Goal: Information Seeking & Learning: Find contact information

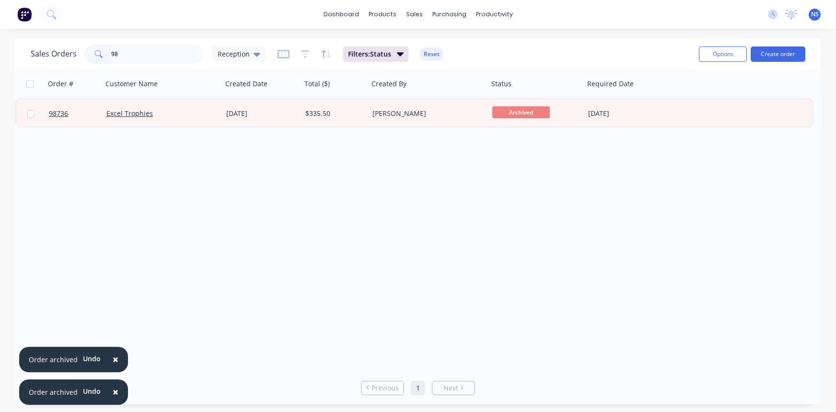
type input "9"
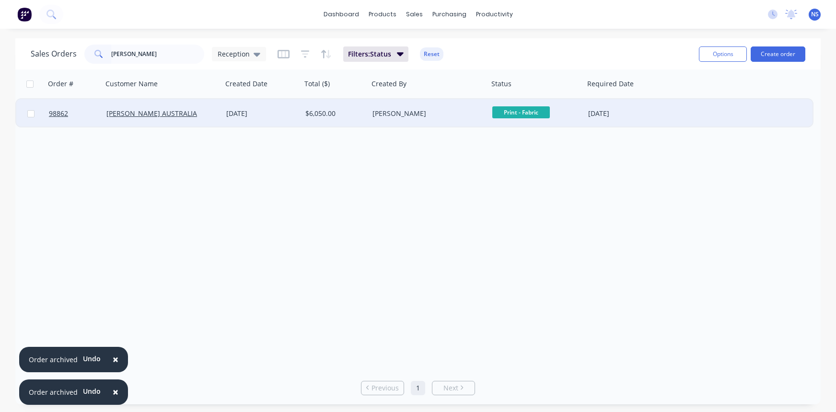
type input "[PERSON_NAME]"
click at [199, 115] on div "[PERSON_NAME] AUSTRALIA" at bounding box center [159, 114] width 106 height 10
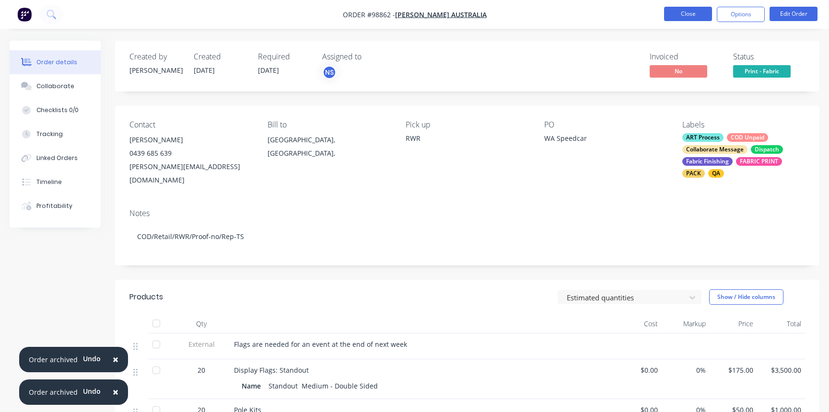
click at [701, 18] on button "Close" at bounding box center [688, 14] width 48 height 14
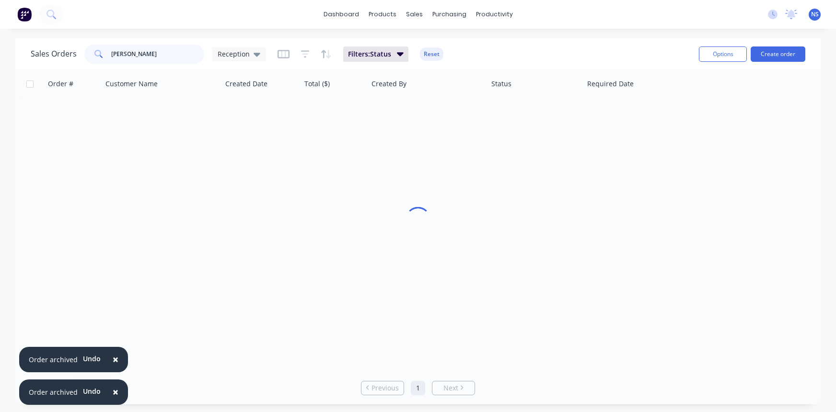
drag, startPoint x: 128, startPoint y: 54, endPoint x: 93, endPoint y: 53, distance: 35.5
click at [95, 53] on div "[PERSON_NAME]" at bounding box center [144, 54] width 120 height 19
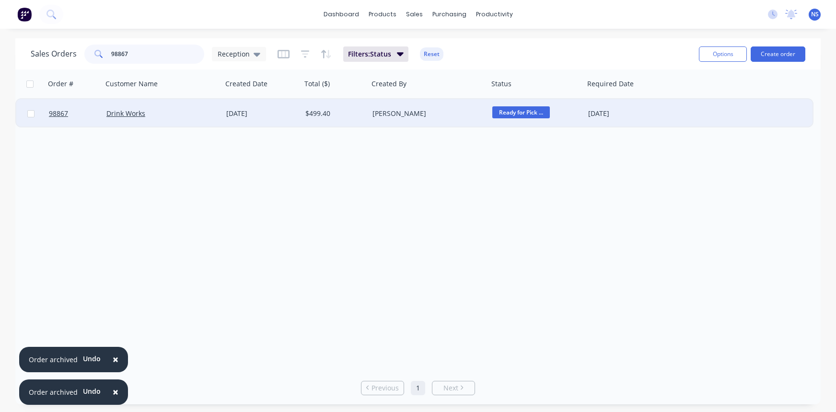
type input "98867"
click at [178, 112] on div "Drink Works" at bounding box center [159, 114] width 106 height 10
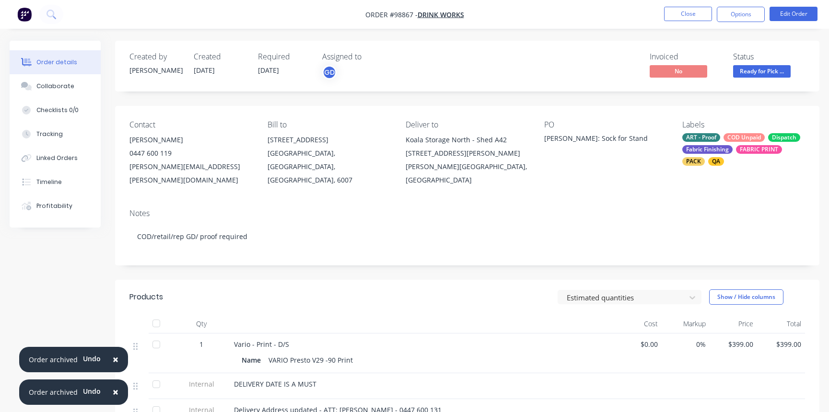
scroll to position [92, 0]
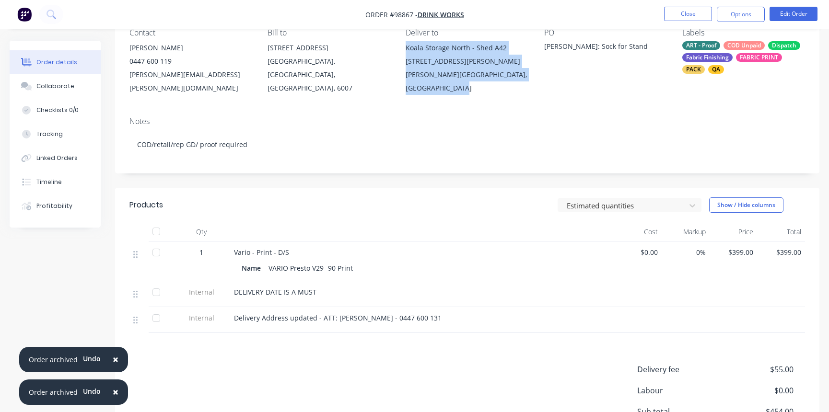
drag, startPoint x: 406, startPoint y: 47, endPoint x: 516, endPoint y: 83, distance: 116.2
click at [517, 84] on div "Contact [PERSON_NAME] 0447 600 119 [PERSON_NAME][EMAIL_ADDRESS][PERSON_NAME][DO…" at bounding box center [467, 61] width 705 height 95
copy div "[GEOGRAPHIC_DATA] - Shed A42 [STREET_ADDRESS][PERSON_NAME][PERSON_NAME]"
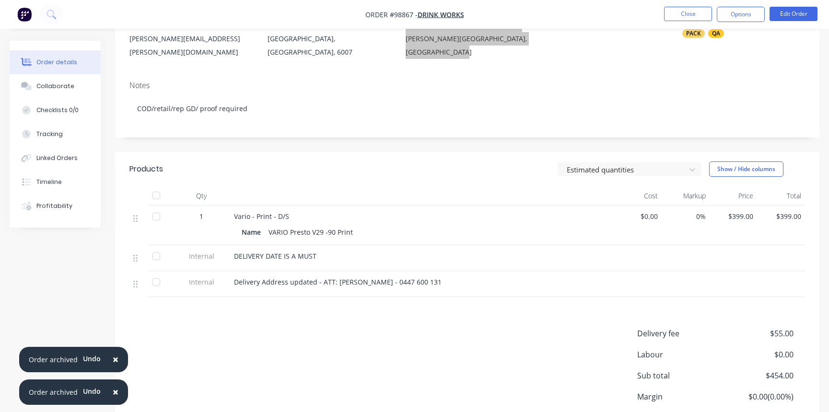
scroll to position [22, 0]
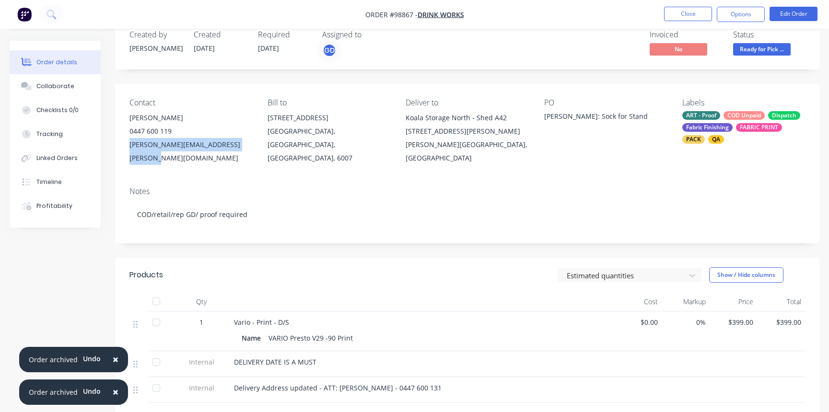
drag, startPoint x: 128, startPoint y: 144, endPoint x: 250, endPoint y: 146, distance: 122.3
click at [255, 146] on div "Contact [PERSON_NAME] 0447 600 119 [PERSON_NAME][EMAIL_ADDRESS][PERSON_NAME][DO…" at bounding box center [467, 131] width 705 height 95
copy div "[PERSON_NAME][EMAIL_ADDRESS][PERSON_NAME][DOMAIN_NAME]"
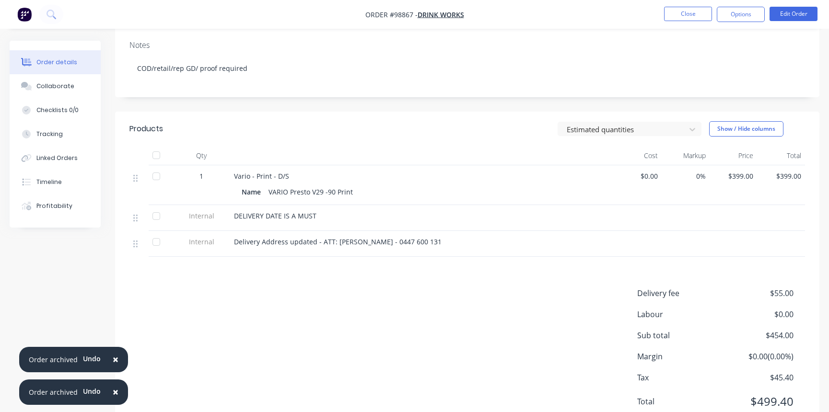
scroll to position [164, 0]
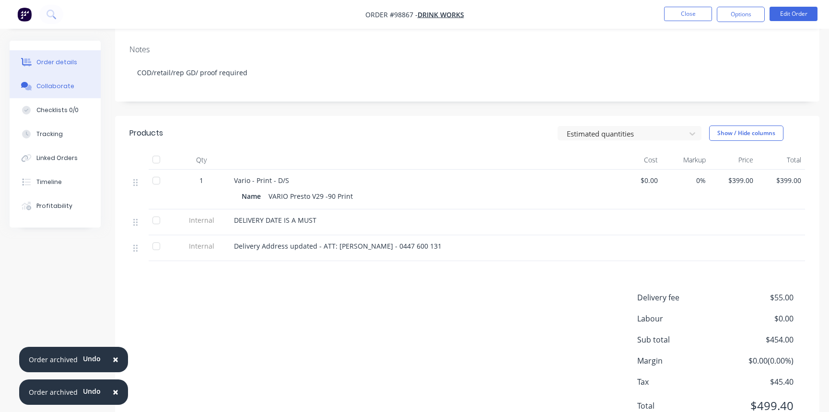
click at [47, 83] on div "Collaborate" at bounding box center [55, 86] width 38 height 9
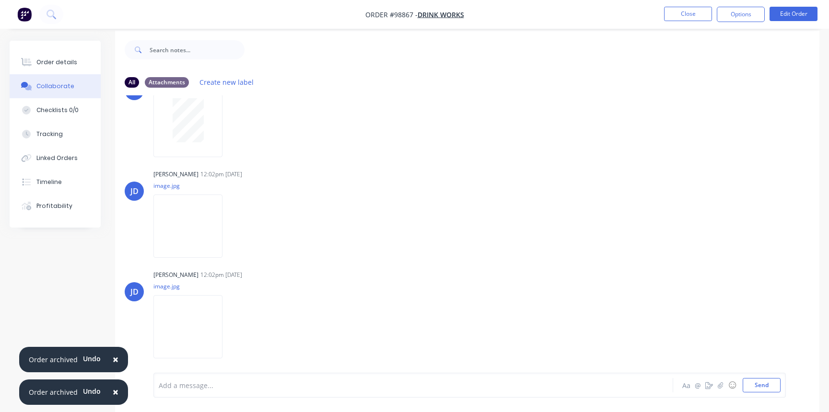
scroll to position [14, 0]
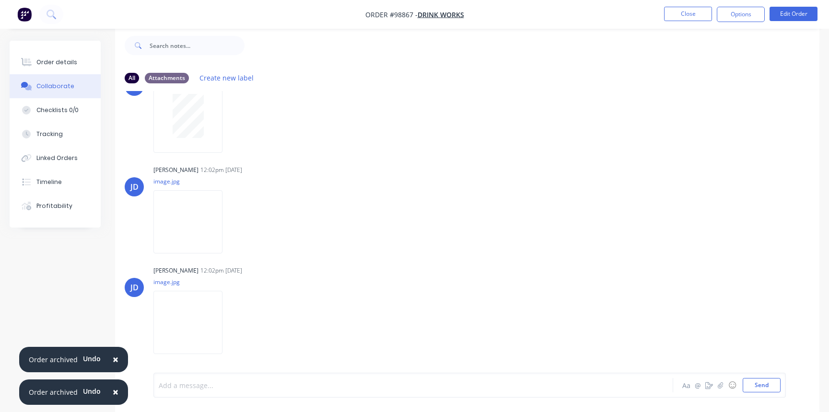
click at [238, 383] on div at bounding box center [392, 386] width 466 height 10
click at [46, 61] on div "Order details" at bounding box center [56, 62] width 41 height 9
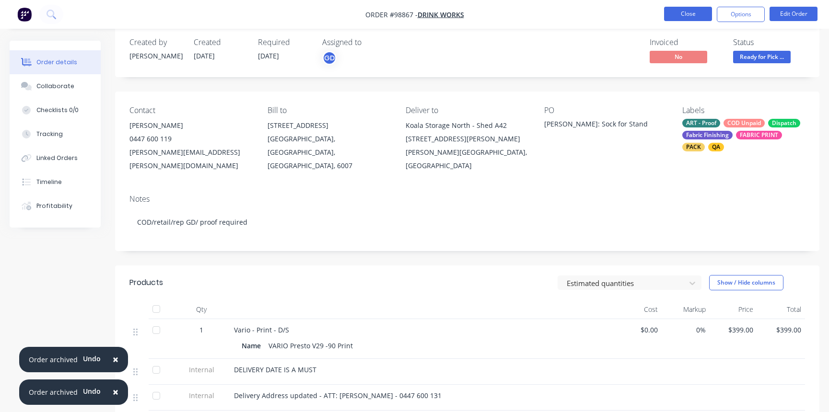
click at [681, 10] on button "Close" at bounding box center [688, 14] width 48 height 14
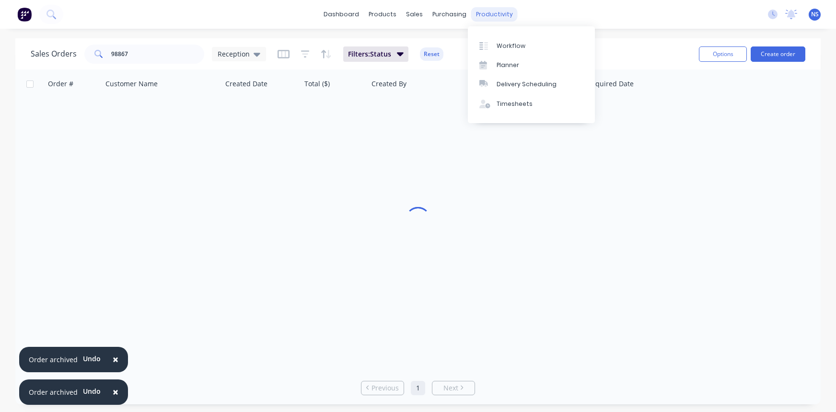
click at [499, 11] on div "productivity" at bounding box center [494, 14] width 47 height 14
click at [505, 46] on div "Workflow" at bounding box center [511, 46] width 29 height 9
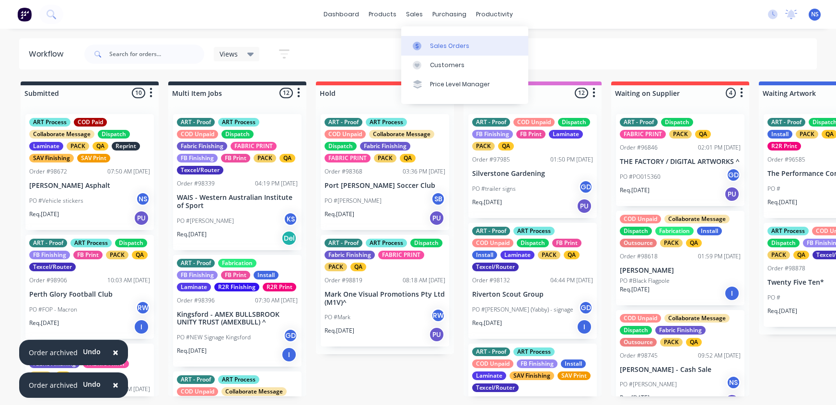
click at [433, 45] on div "Sales Orders" at bounding box center [449, 46] width 39 height 9
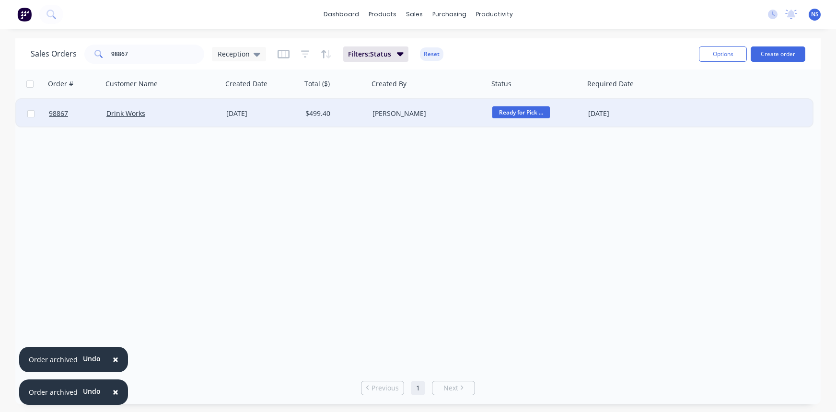
click at [437, 114] on div "[PERSON_NAME]" at bounding box center [426, 114] width 106 height 10
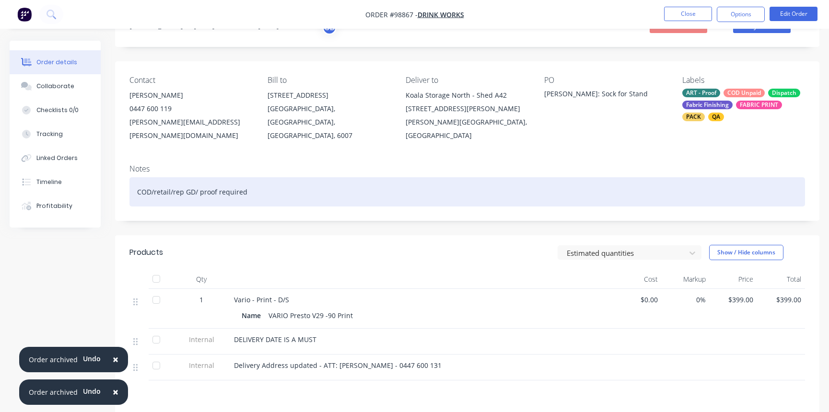
scroll to position [85, 0]
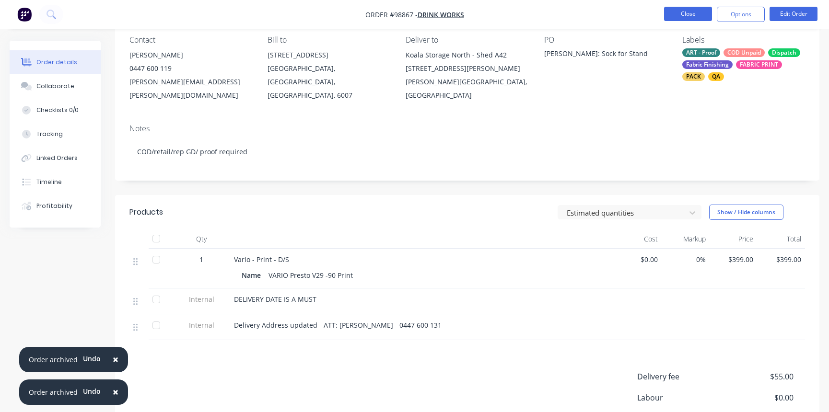
click at [680, 14] on button "Close" at bounding box center [688, 14] width 48 height 14
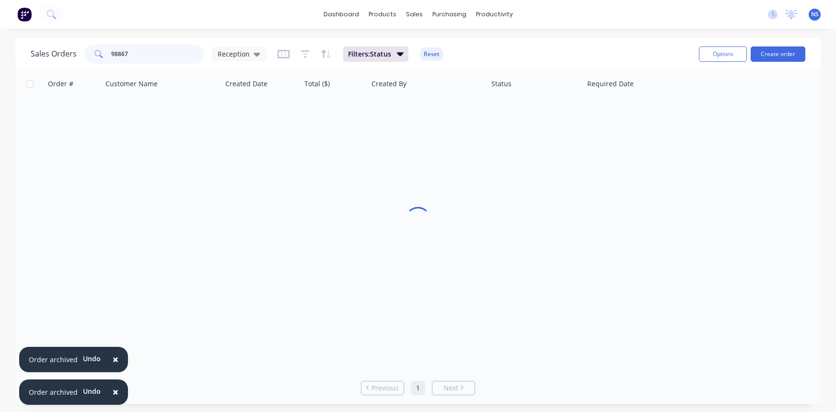
click at [154, 52] on input "98867" at bounding box center [158, 54] width 94 height 19
type input "9"
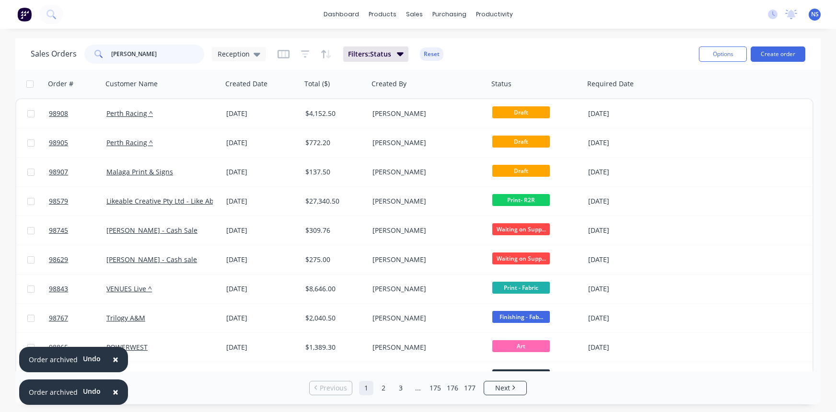
type input "[PERSON_NAME]"
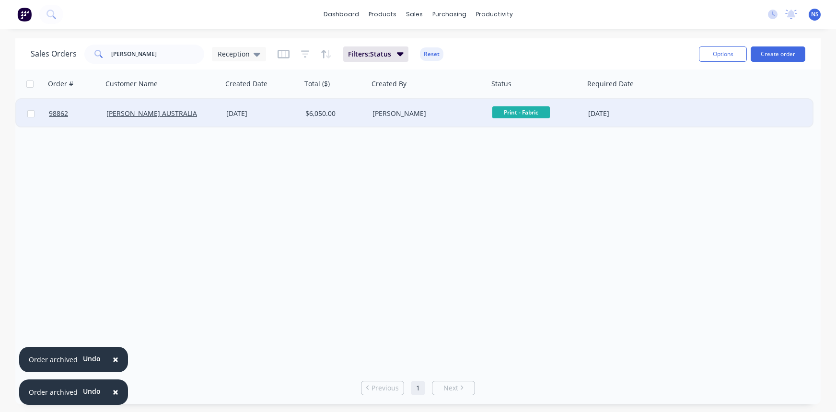
click at [209, 115] on div "[PERSON_NAME] AUSTRALIA" at bounding box center [159, 114] width 106 height 10
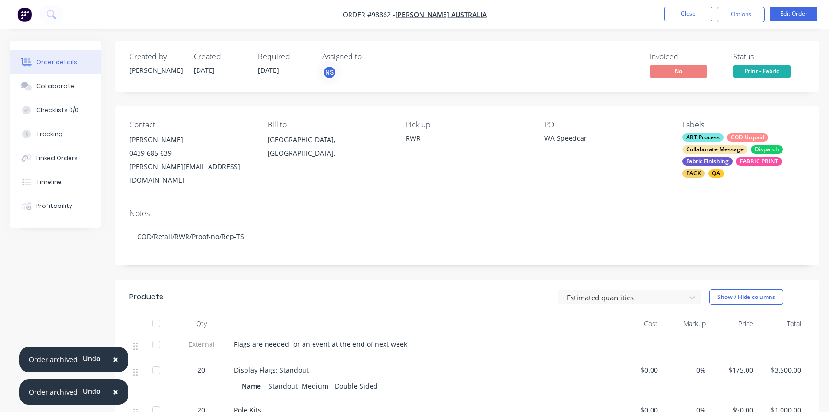
scroll to position [83, 0]
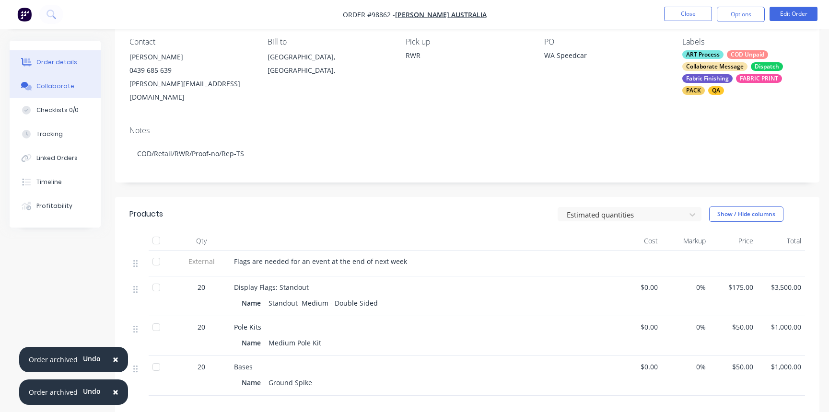
click at [58, 90] on div "Collaborate" at bounding box center [55, 86] width 38 height 9
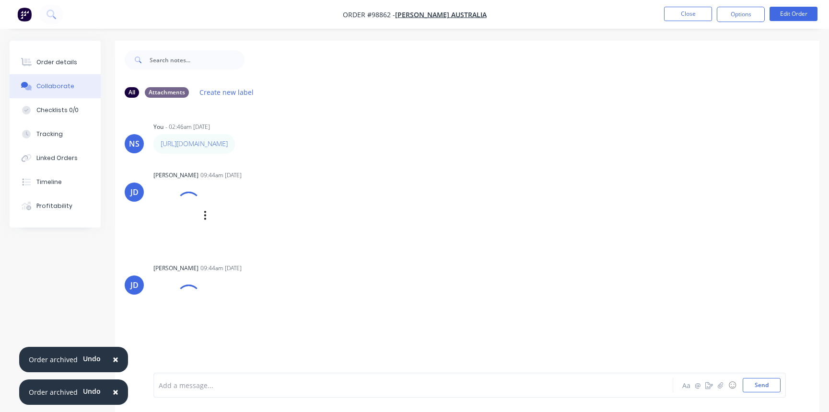
scroll to position [14, 0]
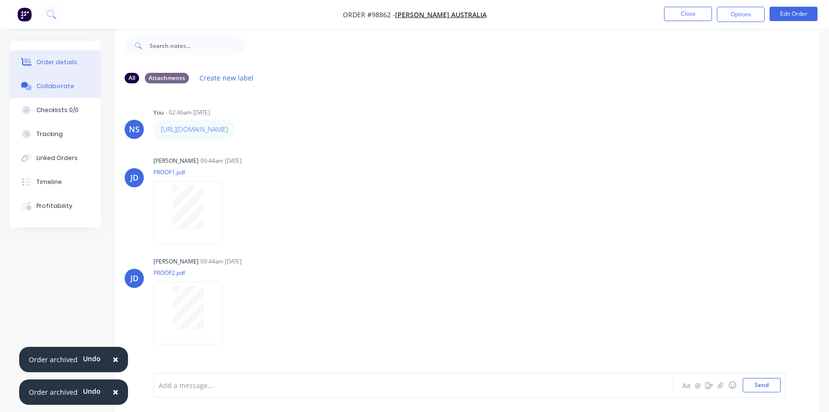
click at [59, 62] on div "Order details" at bounding box center [56, 62] width 41 height 9
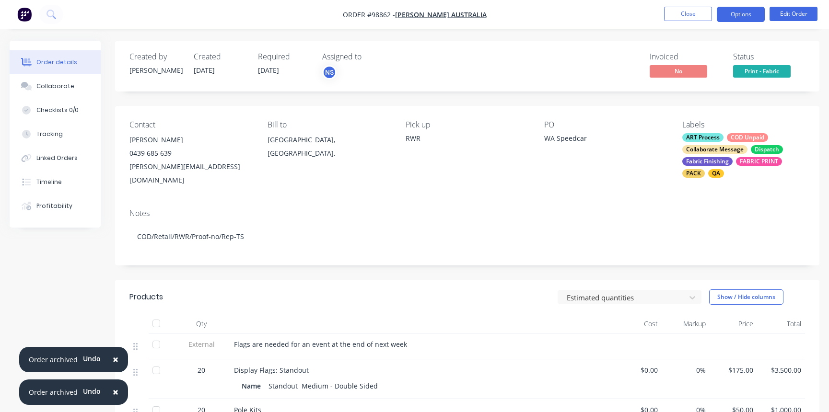
click at [737, 13] on button "Options" at bounding box center [741, 14] width 48 height 15
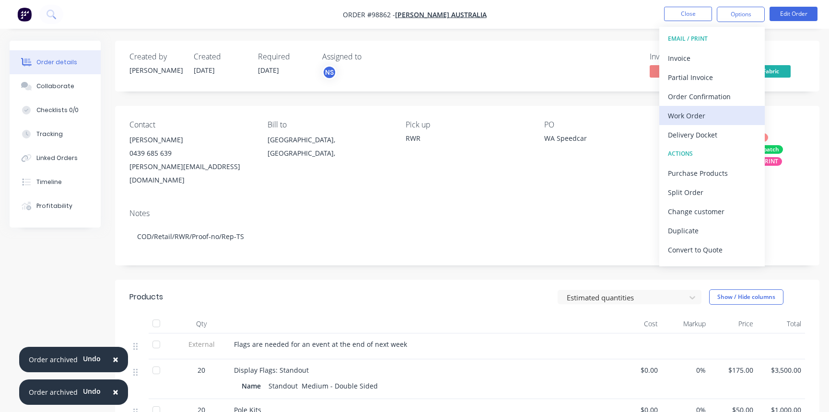
click at [709, 111] on div "Work Order" at bounding box center [712, 116] width 88 height 14
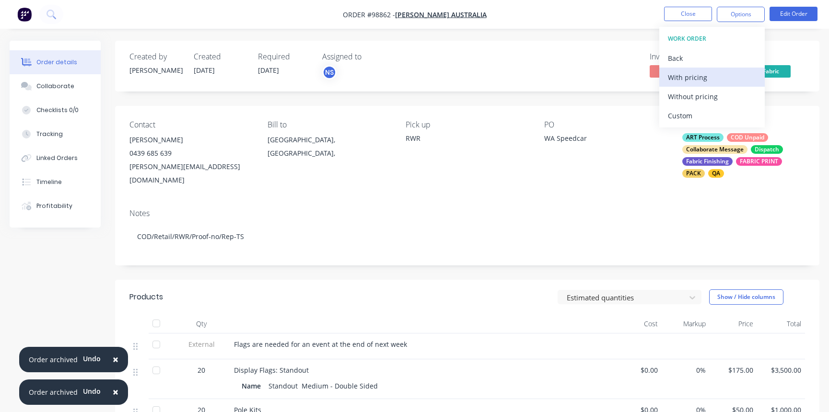
click at [694, 78] on div "With pricing" at bounding box center [712, 77] width 88 height 14
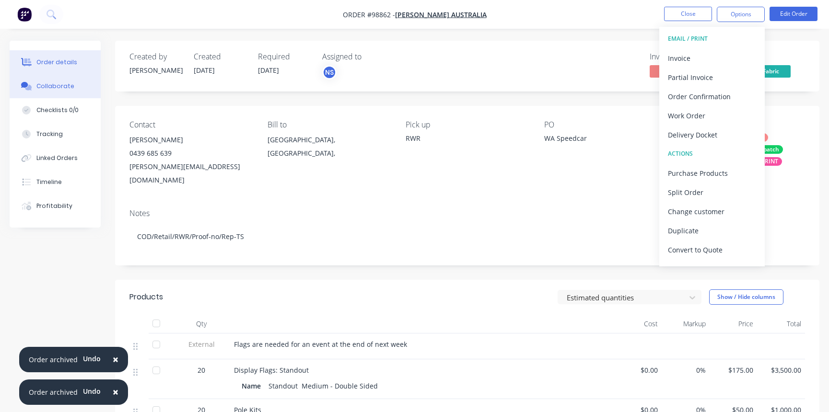
click at [65, 83] on div "Collaborate" at bounding box center [55, 86] width 38 height 9
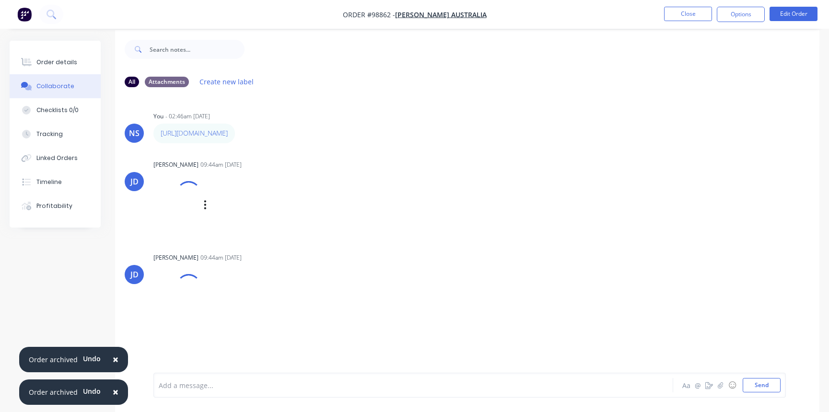
scroll to position [14, 0]
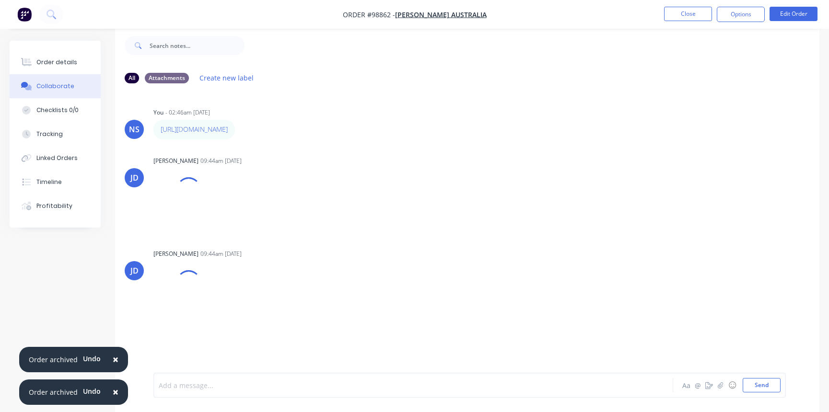
click at [191, 382] on div at bounding box center [392, 386] width 466 height 10
click at [113, 357] on span "×" at bounding box center [116, 359] width 6 height 13
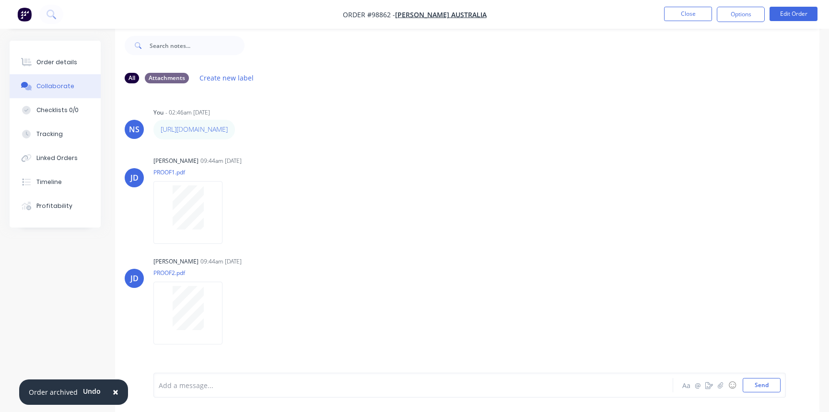
click at [113, 391] on span "×" at bounding box center [116, 392] width 6 height 13
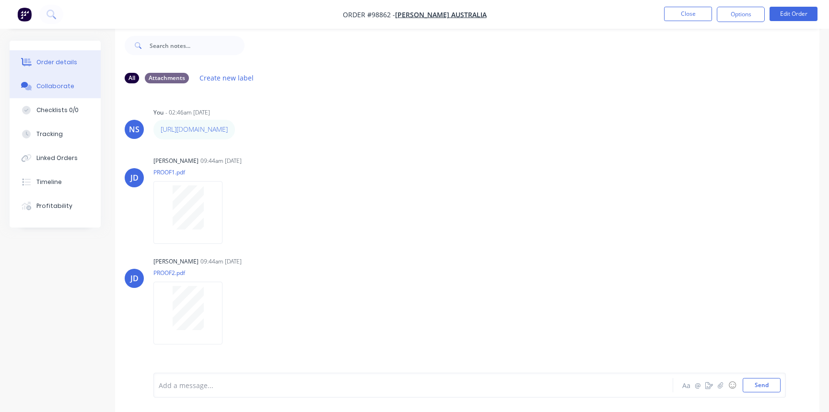
click at [49, 60] on div "Order details" at bounding box center [56, 62] width 41 height 9
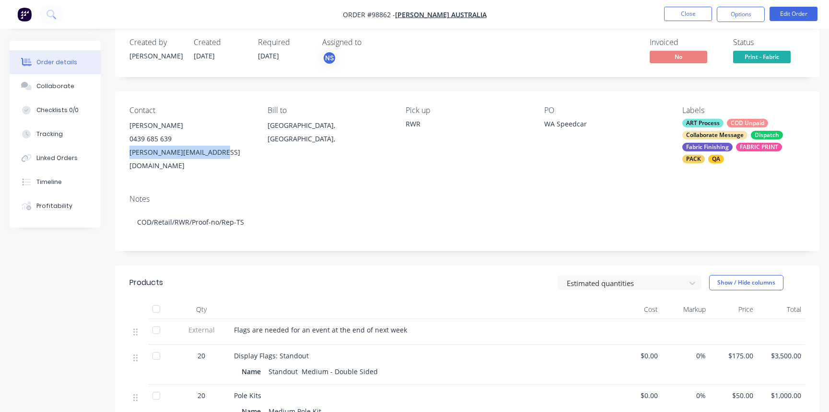
drag, startPoint x: 129, startPoint y: 153, endPoint x: 203, endPoint y: 155, distance: 73.9
click at [215, 157] on div "[PERSON_NAME][EMAIL_ADDRESS][DOMAIN_NAME]" at bounding box center [190, 159] width 123 height 27
copy div "[PERSON_NAME][EMAIL_ADDRESS][DOMAIN_NAME]"
click at [62, 89] on div "Collaborate" at bounding box center [55, 86] width 38 height 9
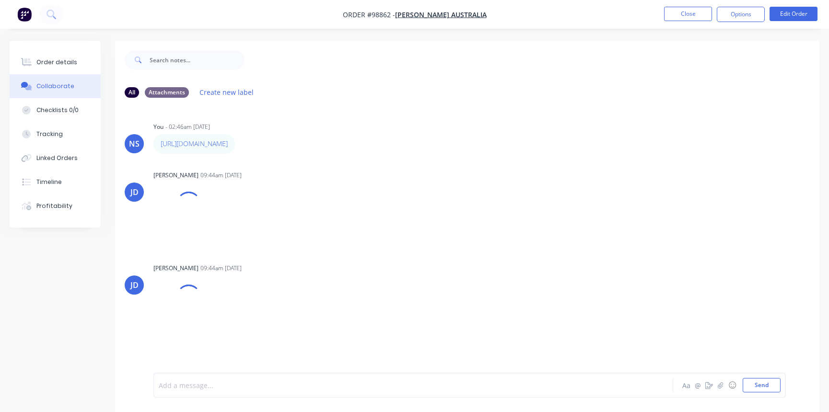
click at [247, 389] on div at bounding box center [392, 386] width 466 height 10
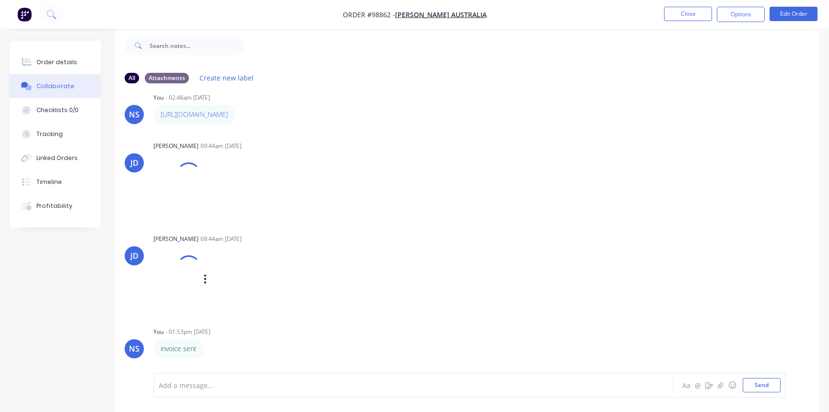
scroll to position [63, 0]
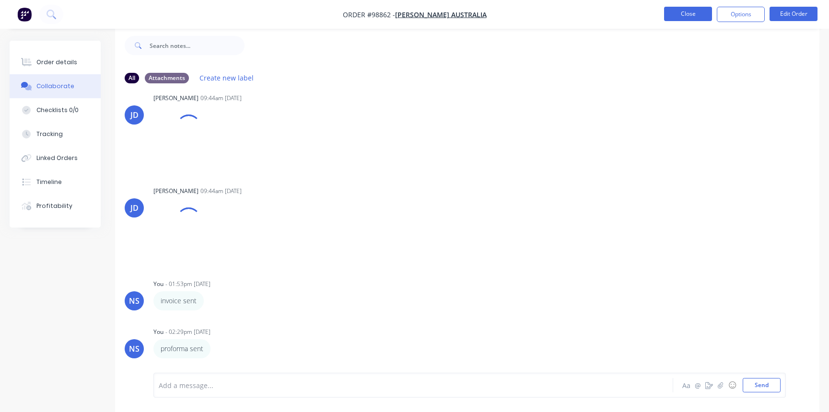
click at [693, 14] on button "Close" at bounding box center [688, 14] width 48 height 14
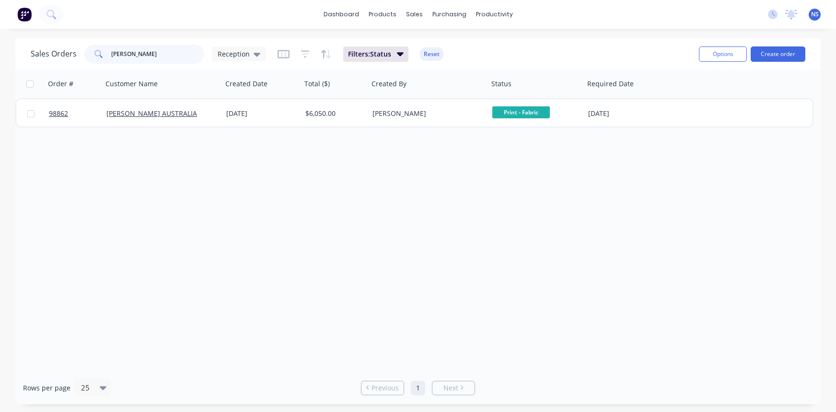
drag, startPoint x: 143, startPoint y: 54, endPoint x: 85, endPoint y: 54, distance: 58.0
click at [85, 54] on div "[PERSON_NAME]" at bounding box center [144, 54] width 120 height 19
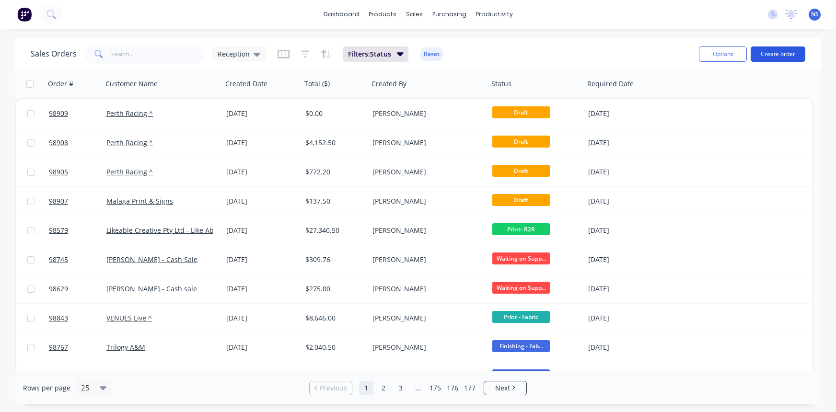
click at [773, 51] on button "Create order" at bounding box center [778, 54] width 55 height 15
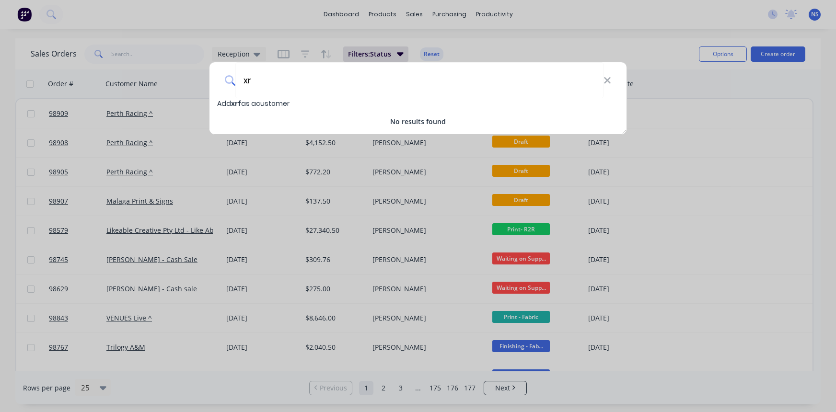
type input "x"
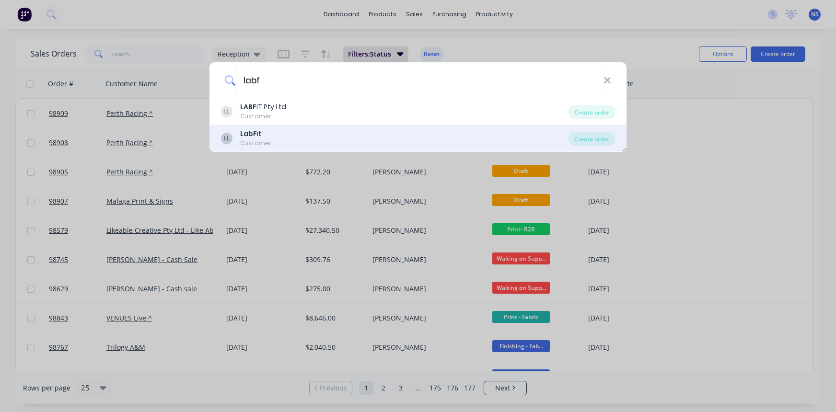
type input "labf"
click at [308, 137] on div "LL LabF it Customer" at bounding box center [395, 138] width 348 height 19
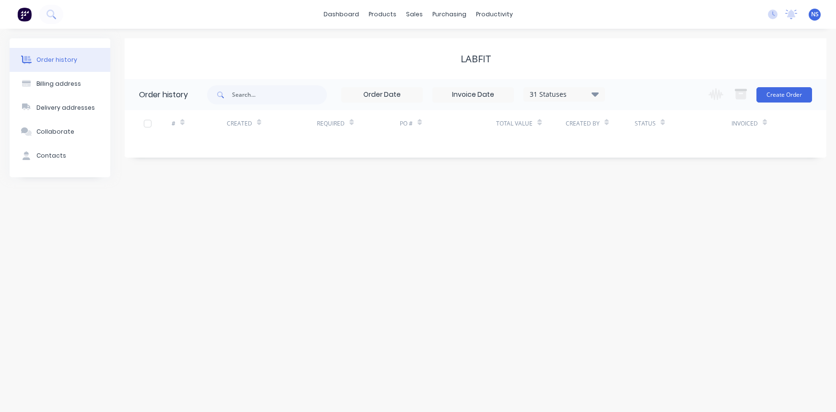
click at [588, 89] on div "31 Statuses" at bounding box center [564, 94] width 81 height 11
click at [644, 205] on label at bounding box center [644, 205] width 0 height 0
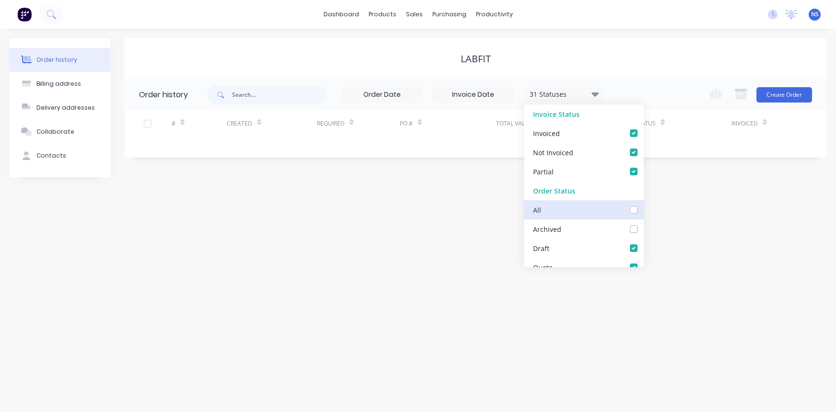
click at [644, 212] on input "checkbox" at bounding box center [648, 209] width 8 height 9
checkbox input "true"
click at [586, 66] on div "LabFit" at bounding box center [476, 58] width 702 height 41
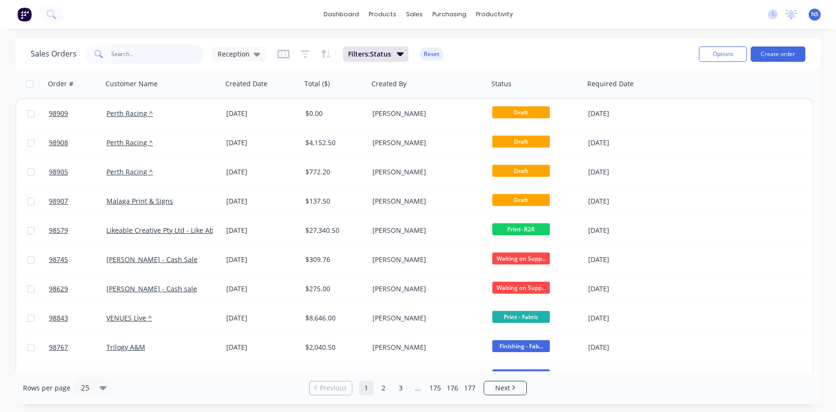
click at [155, 52] on input "text" at bounding box center [158, 54] width 94 height 19
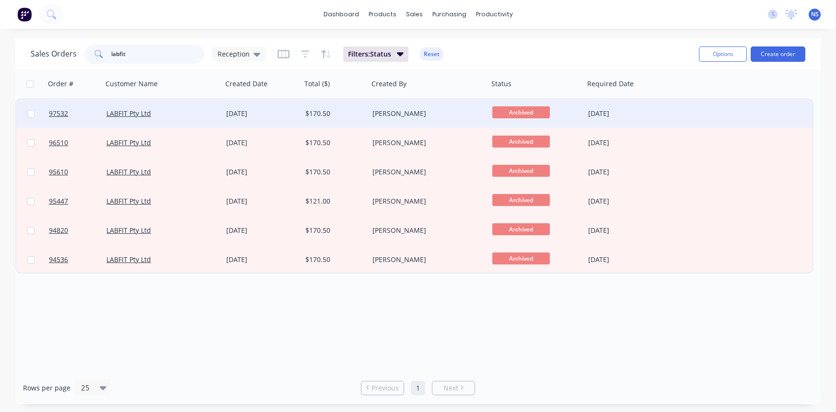
type input "labfit"
click at [185, 109] on div "LABFIT Pty Ltd" at bounding box center [159, 114] width 106 height 10
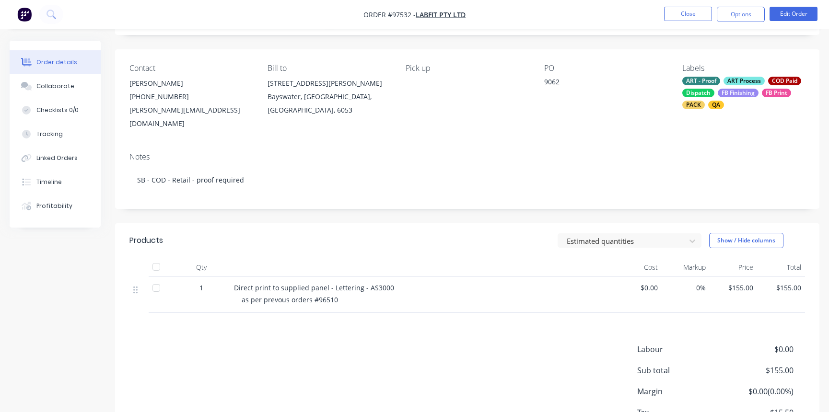
scroll to position [66, 0]
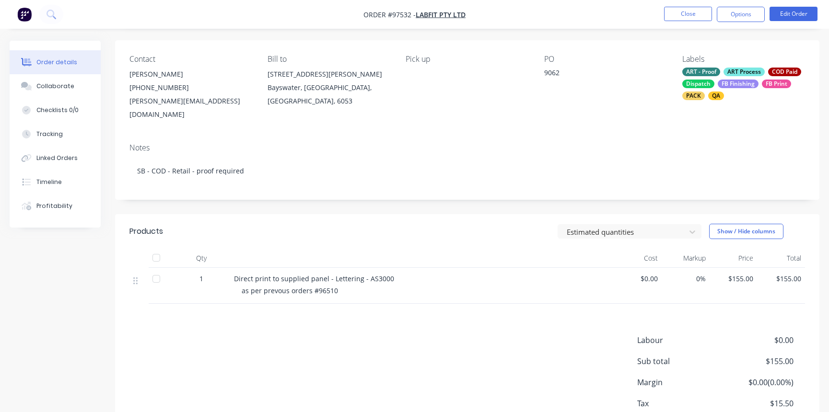
click at [230, 268] on div "Direct print to supplied panel - Lettering - AS3000 as per prevous orders #96510" at bounding box center [422, 286] width 384 height 36
drag, startPoint x: 233, startPoint y: 265, endPoint x: 379, endPoint y: 277, distance: 146.3
click at [394, 280] on div "Direct print to supplied panel - Lettering - AS3000 as per prevous orders #96510" at bounding box center [422, 286] width 384 height 36
copy div "Direct print to supplied panel - Lettering - AS3000 as per prevous orders #96510"
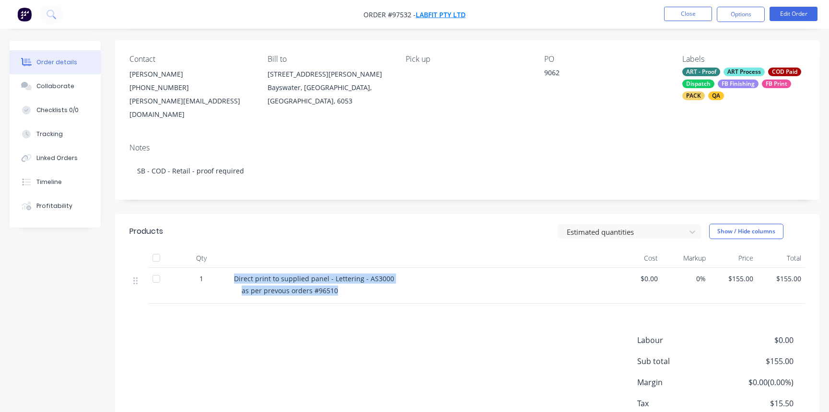
click at [442, 12] on span "LABFIT Pty Ltd" at bounding box center [441, 14] width 50 height 9
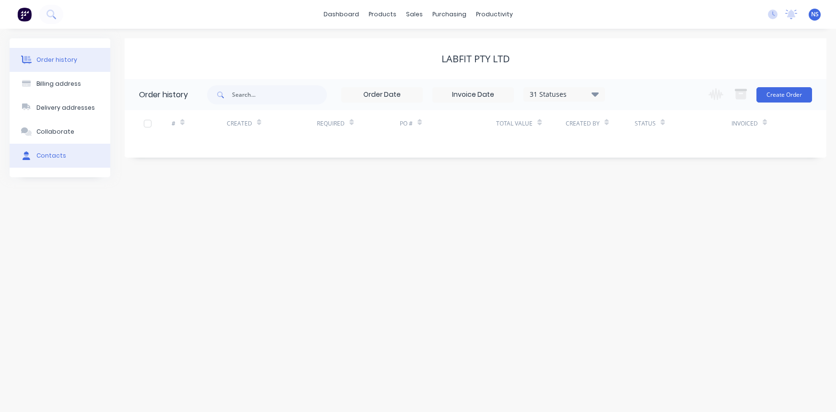
click at [67, 152] on button "Contacts" at bounding box center [60, 156] width 101 height 24
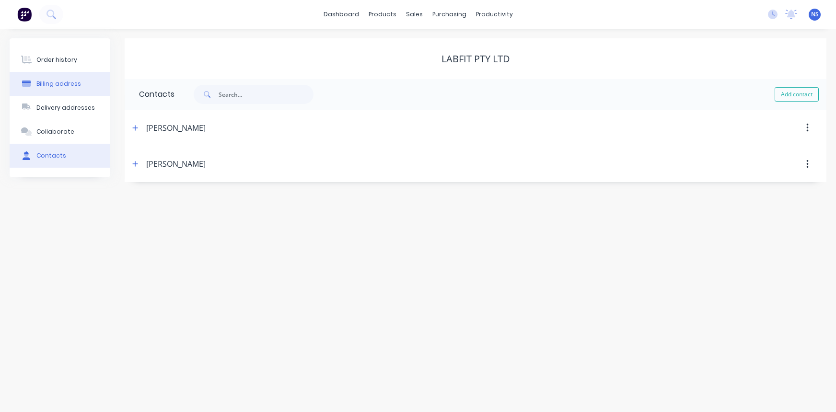
click at [75, 86] on div "Billing address" at bounding box center [58, 84] width 45 height 9
select select "AU"
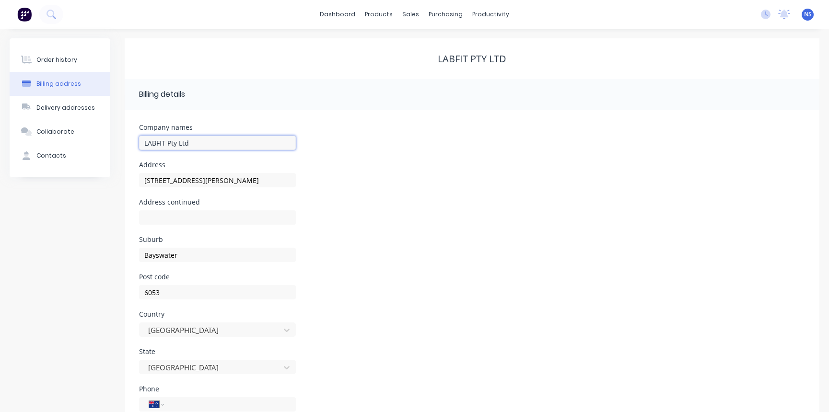
click at [202, 142] on input "LABFIT Pty Ltd" at bounding box center [217, 143] width 157 height 14
type input "LABFIT Pty Ltd - XRF Technology"
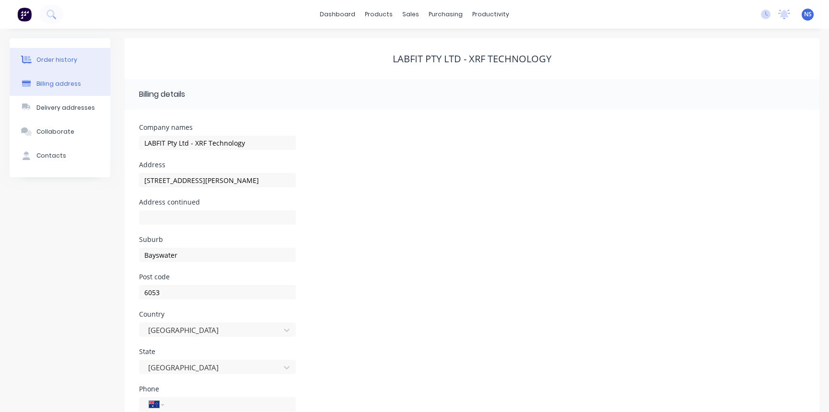
click at [61, 60] on div "Order history" at bounding box center [56, 60] width 41 height 9
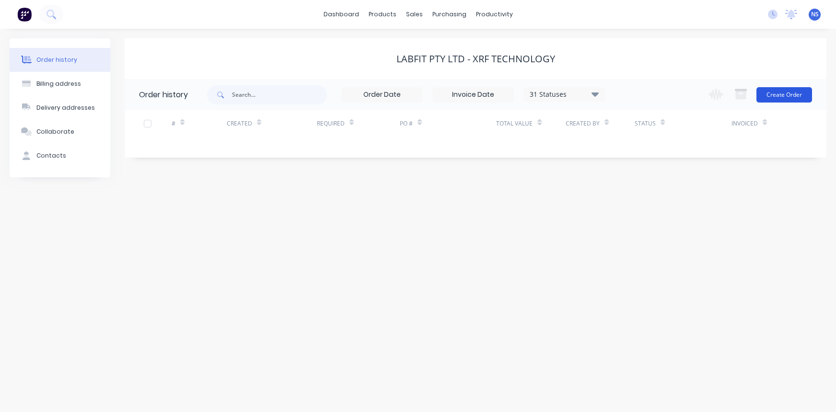
click at [792, 94] on button "Create Order" at bounding box center [785, 94] width 56 height 15
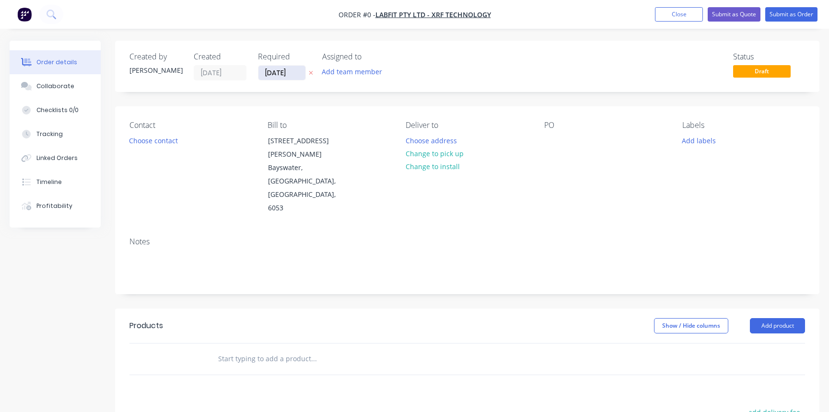
click at [277, 71] on input "[DATE]" at bounding box center [281, 73] width 47 height 14
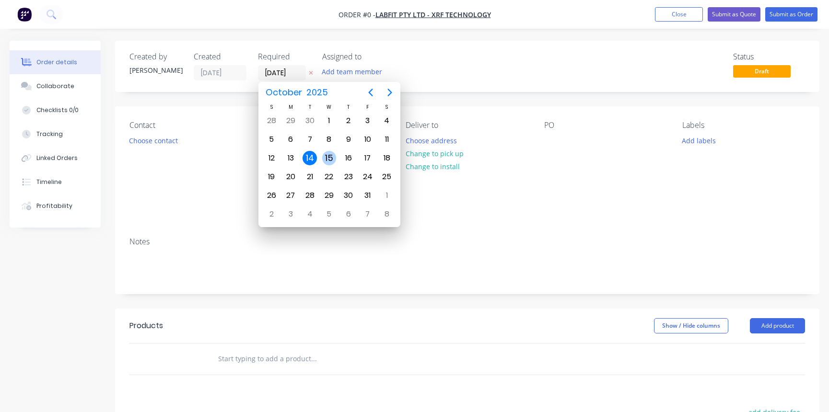
click at [332, 158] on div "15" at bounding box center [329, 158] width 14 height 14
type input "[DATE]"
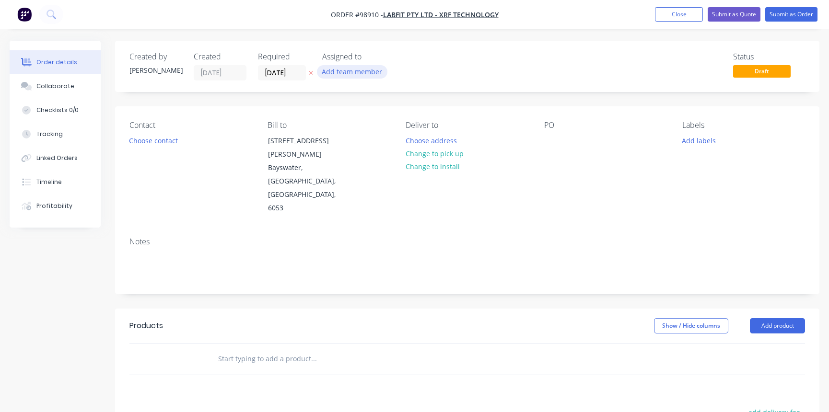
click at [344, 71] on button "Add team member" at bounding box center [352, 71] width 70 height 13
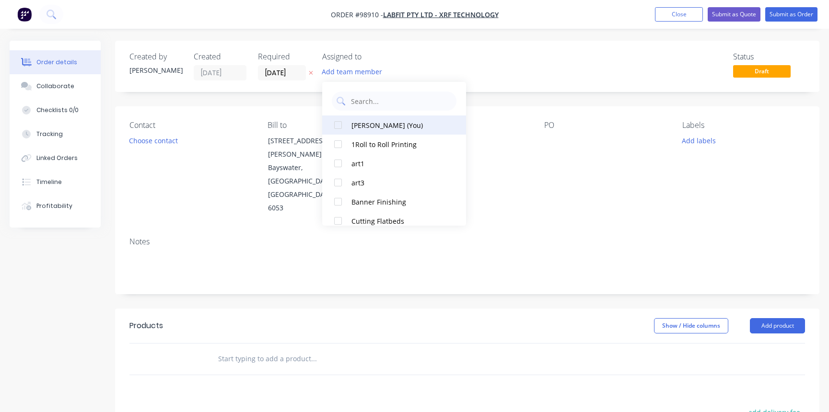
click at [345, 127] on div at bounding box center [338, 125] width 19 height 19
click at [162, 141] on button "Choose contact" at bounding box center [153, 140] width 59 height 13
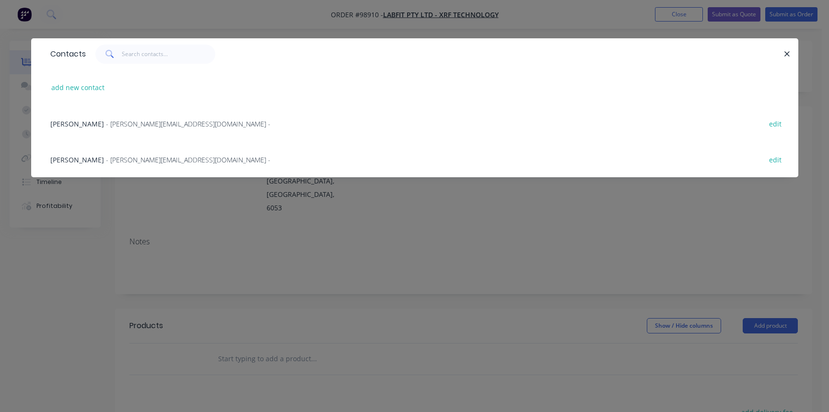
click at [143, 124] on span "- [PERSON_NAME][EMAIL_ADDRESS][DOMAIN_NAME] -" at bounding box center [188, 123] width 164 height 9
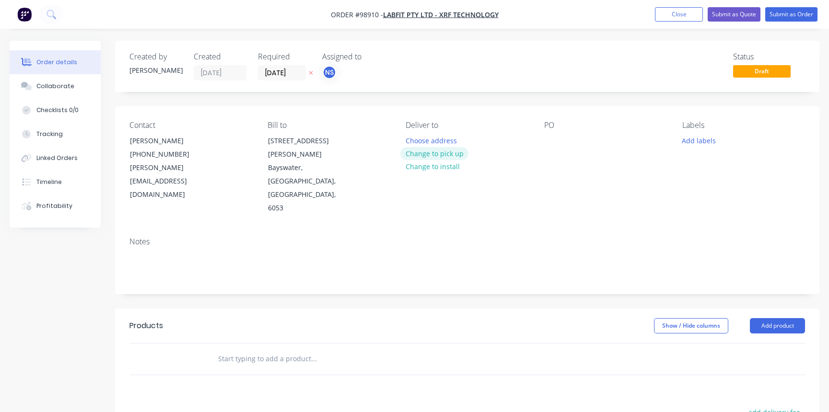
click at [432, 156] on button "Change to pick up" at bounding box center [434, 153] width 68 height 13
click at [415, 140] on div at bounding box center [413, 141] width 15 height 14
click at [548, 141] on div at bounding box center [551, 141] width 15 height 14
click at [437, 13] on span "LABFIT Pty Ltd - XRF Technology" at bounding box center [441, 14] width 116 height 9
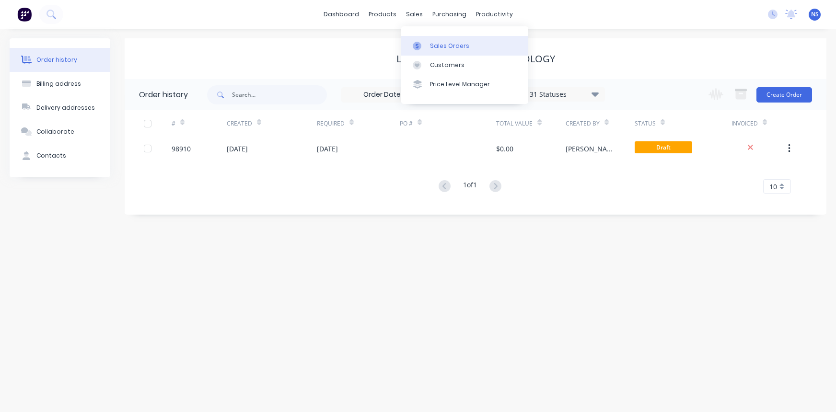
click at [438, 46] on div "Sales Orders" at bounding box center [449, 46] width 39 height 9
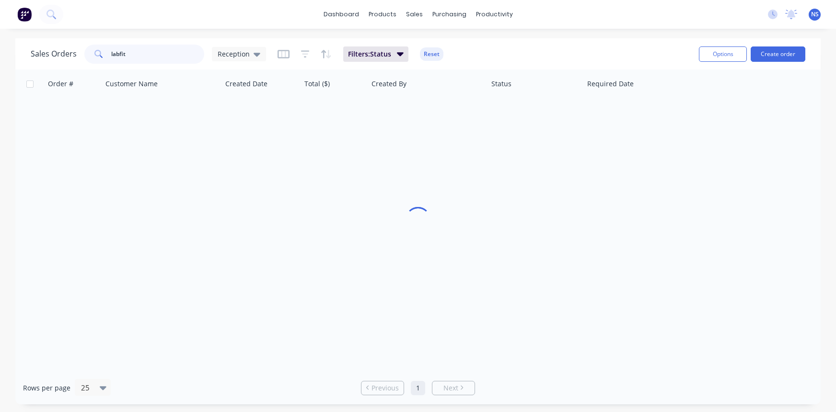
drag, startPoint x: 171, startPoint y: 56, endPoint x: 89, endPoint y: 53, distance: 81.6
click at [89, 53] on div "labfit" at bounding box center [144, 54] width 120 height 19
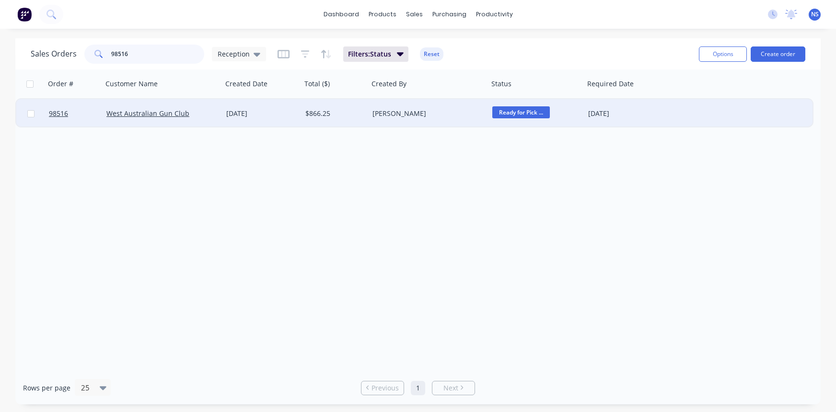
type input "98516"
click at [347, 113] on div "$866.25" at bounding box center [333, 114] width 57 height 10
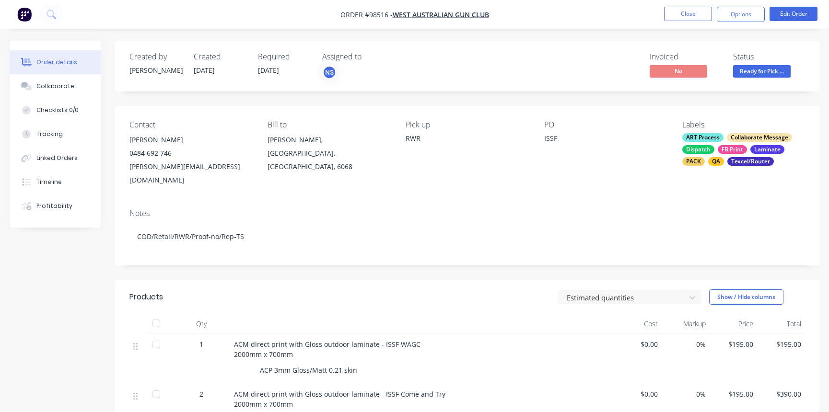
click at [716, 150] on div "ART Process Collaborate Message Dispatch FB Print Laminate PACK QA Texcel/Router" at bounding box center [743, 149] width 123 height 33
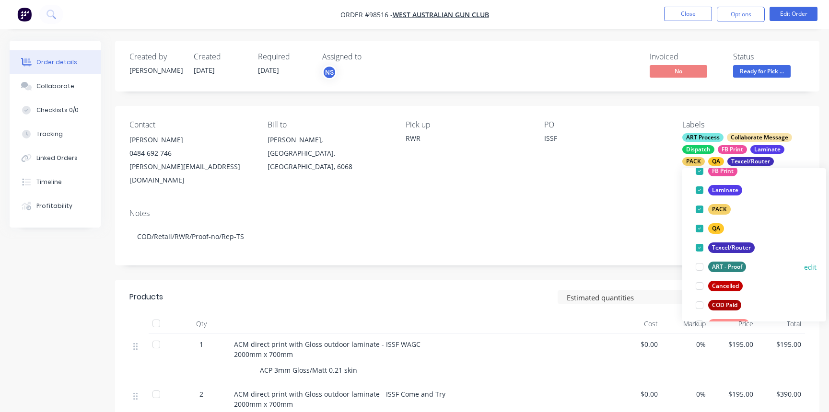
scroll to position [245, 0]
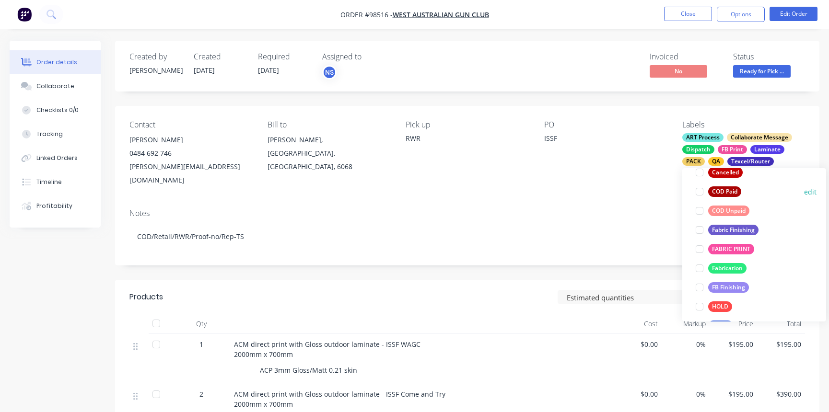
click at [701, 192] on div at bounding box center [699, 191] width 19 height 19
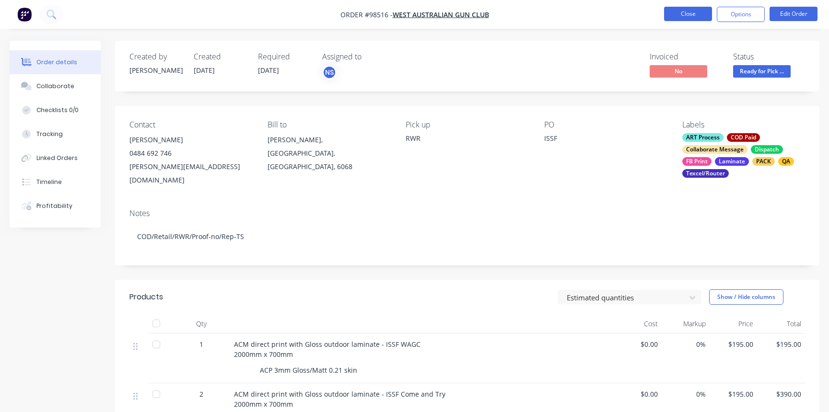
click at [687, 12] on button "Close" at bounding box center [688, 14] width 48 height 14
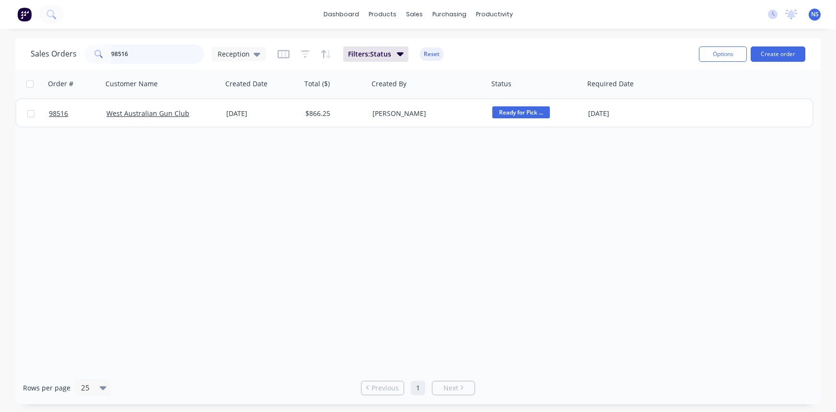
click at [160, 56] on input "98516" at bounding box center [158, 54] width 94 height 19
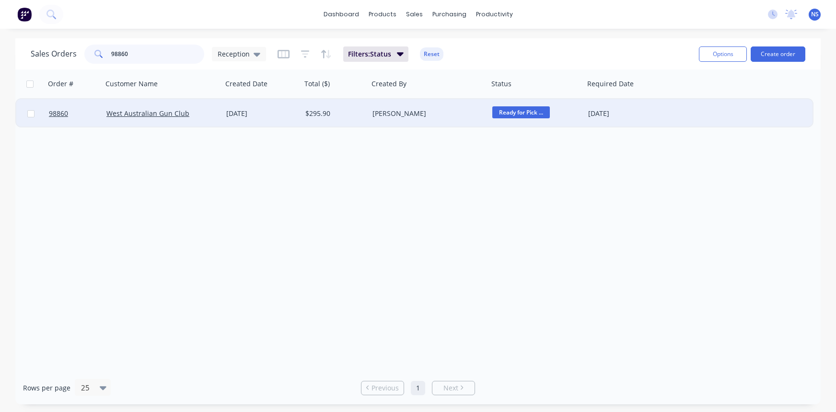
type input "98860"
click at [362, 119] on div "$295.90" at bounding box center [335, 113] width 67 height 29
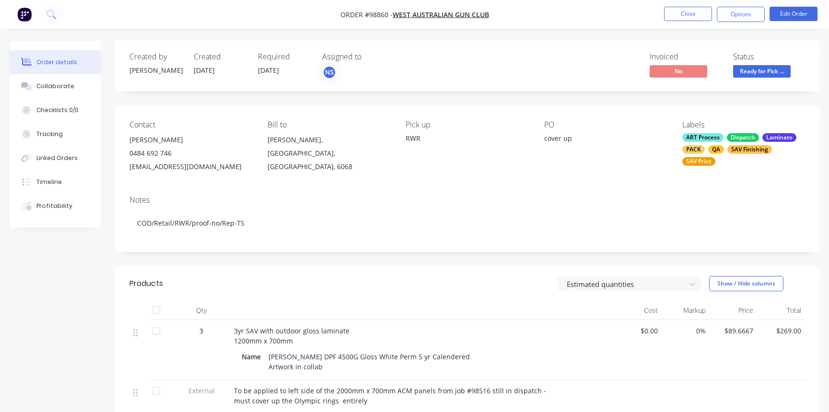
click at [728, 145] on div "ART Process Dispatch Laminate PACK QA SAV Finishing SAV Print" at bounding box center [743, 149] width 123 height 33
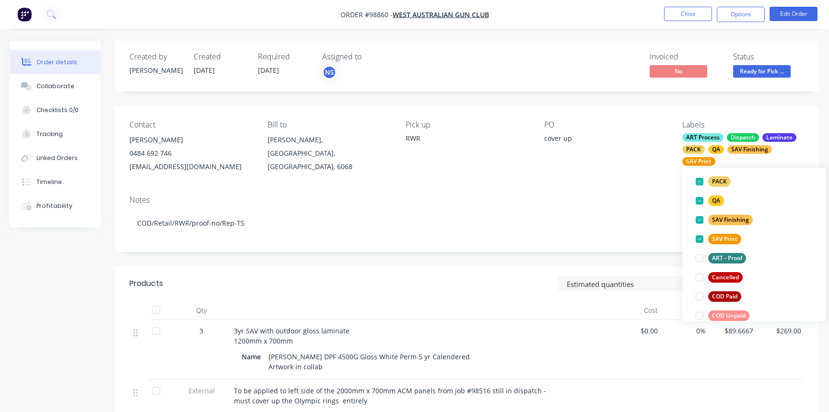
scroll to position [192, 0]
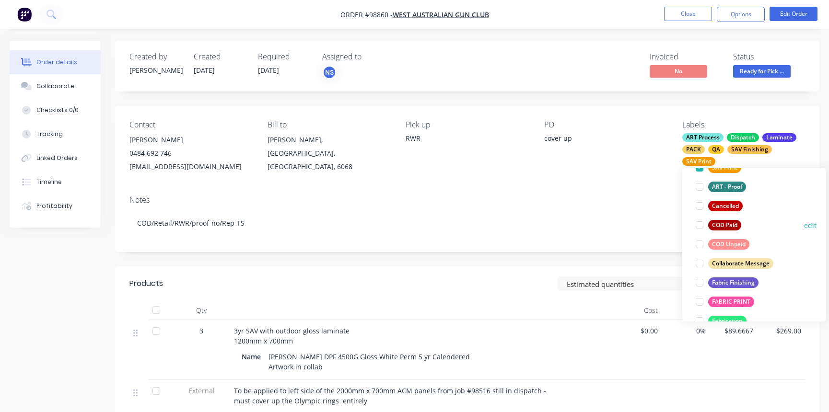
click at [701, 226] on div at bounding box center [699, 225] width 19 height 19
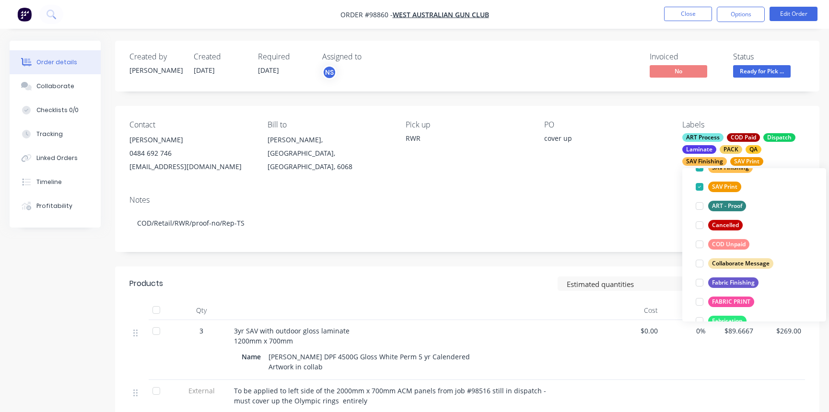
scroll to position [39, 0]
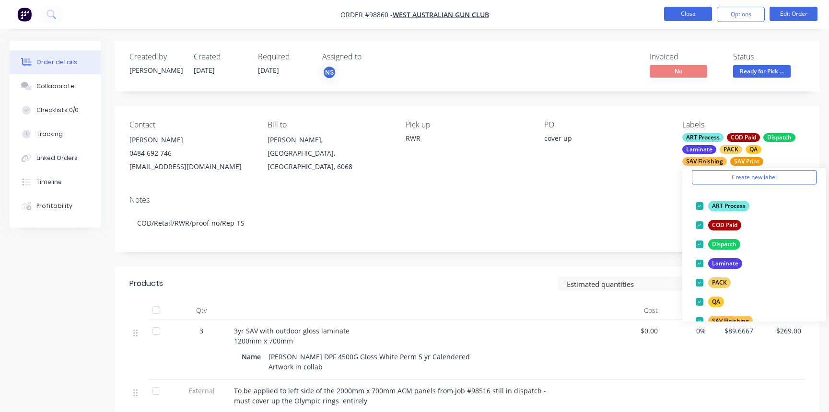
click at [689, 12] on button "Close" at bounding box center [688, 14] width 48 height 14
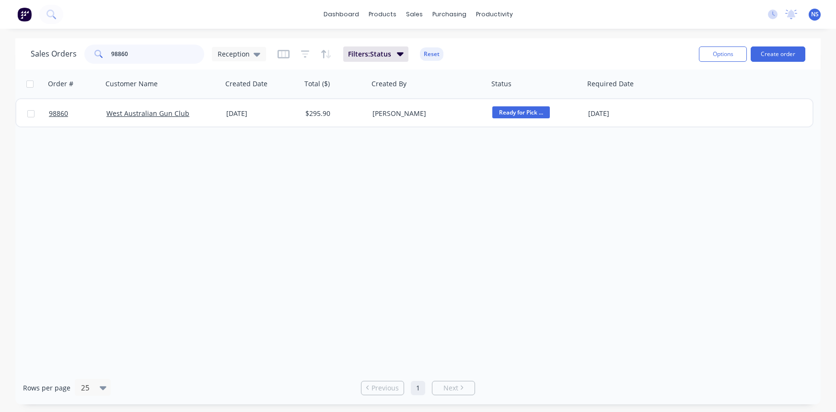
click at [163, 55] on input "98860" at bounding box center [158, 54] width 94 height 19
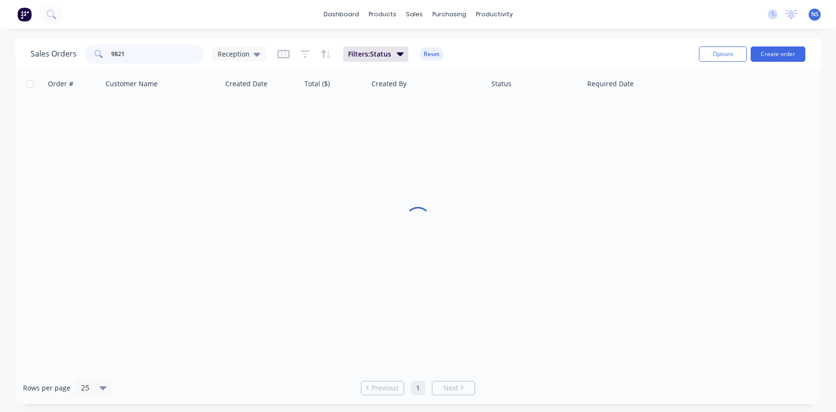
type input "98219"
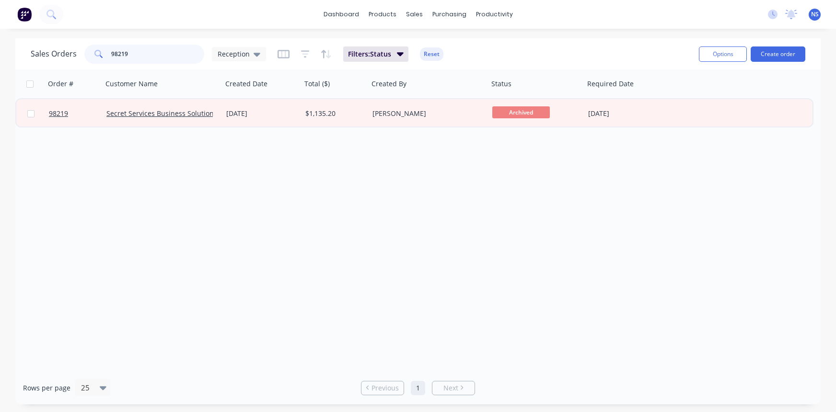
drag, startPoint x: 158, startPoint y: 52, endPoint x: 84, endPoint y: 52, distance: 73.4
click at [84, 52] on div "98219" at bounding box center [144, 54] width 120 height 19
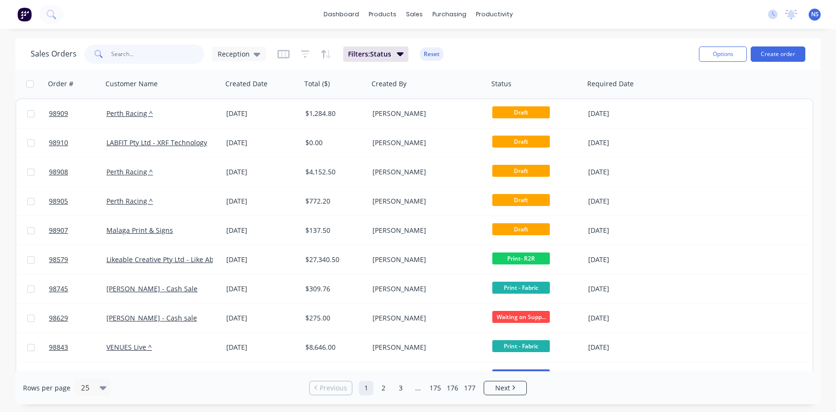
click at [150, 54] on input "text" at bounding box center [158, 54] width 94 height 19
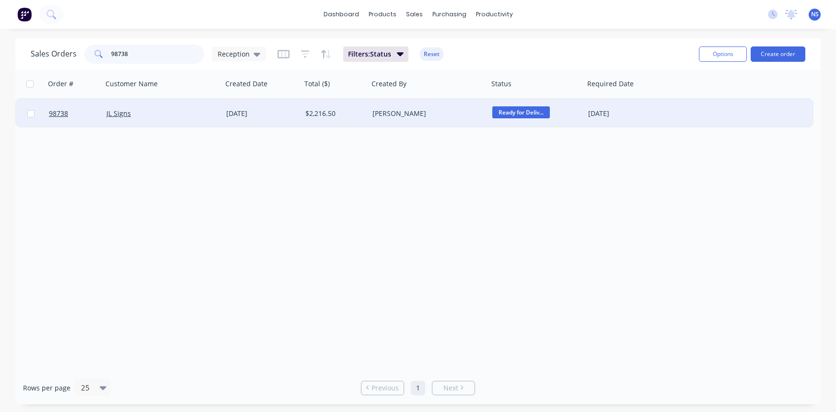
type input "98738"
click at [188, 116] on div "JL Signs" at bounding box center [159, 114] width 106 height 10
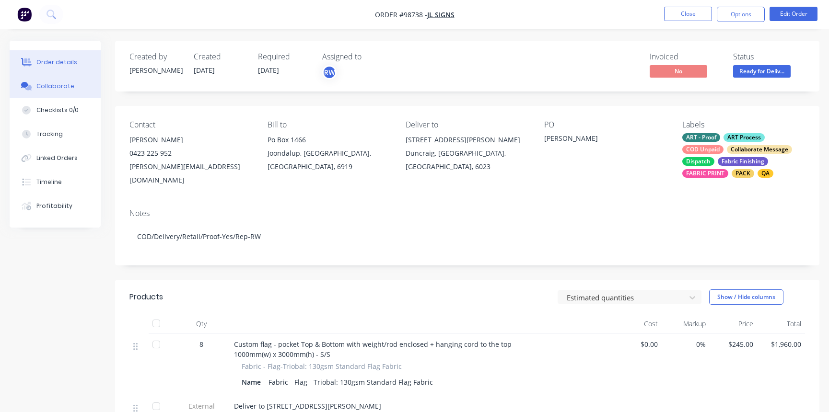
click at [58, 89] on div "Collaborate" at bounding box center [55, 86] width 38 height 9
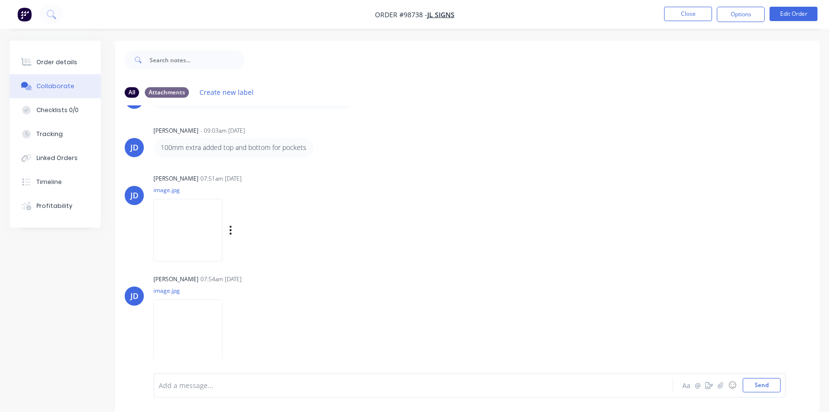
scroll to position [249, 0]
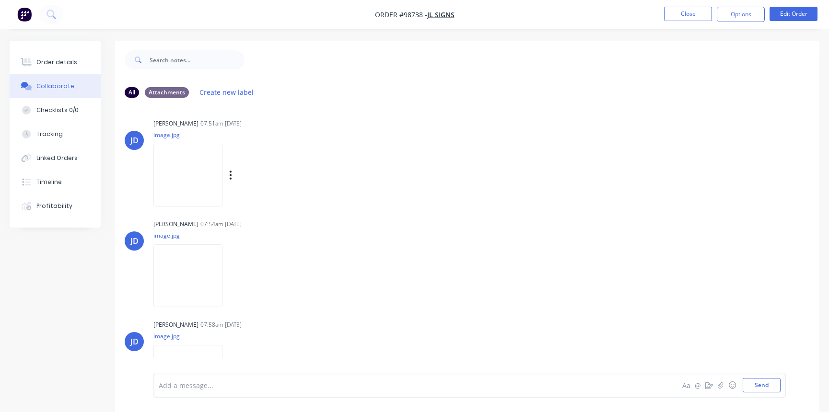
click at [186, 181] on img at bounding box center [187, 175] width 69 height 63
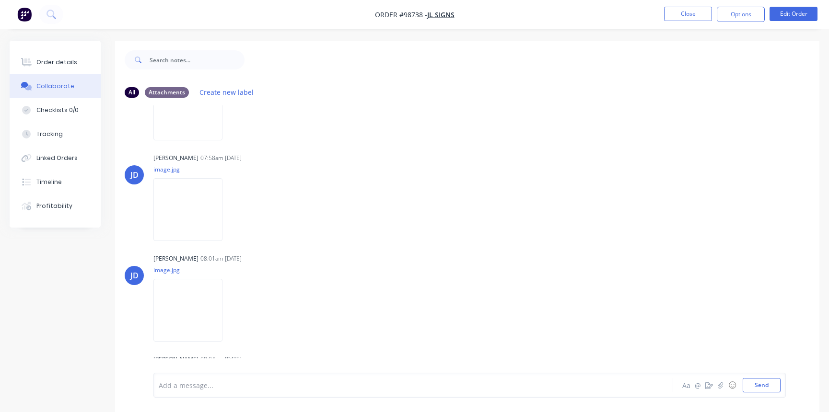
scroll to position [842, 0]
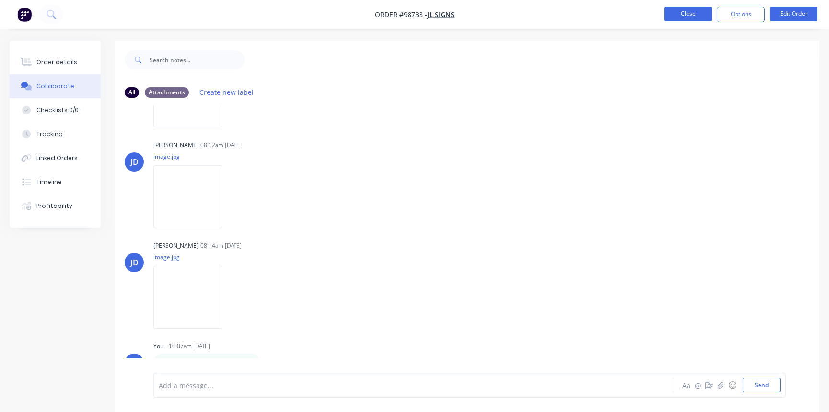
click at [682, 15] on button "Close" at bounding box center [688, 14] width 48 height 14
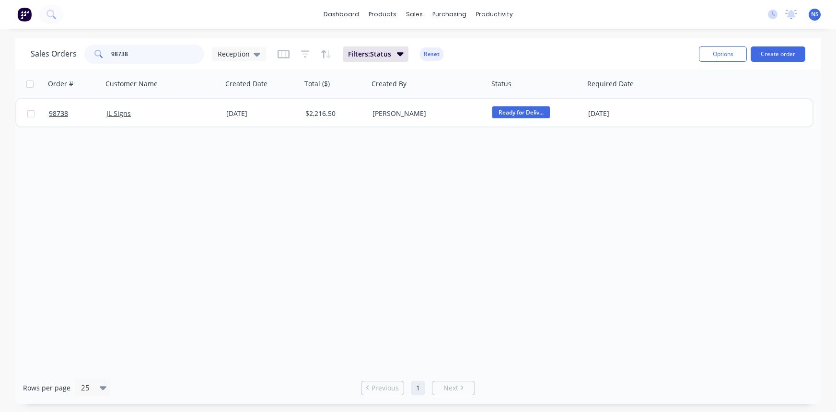
drag, startPoint x: 146, startPoint y: 53, endPoint x: 100, endPoint y: 53, distance: 46.0
click at [100, 53] on div "98738" at bounding box center [144, 54] width 120 height 19
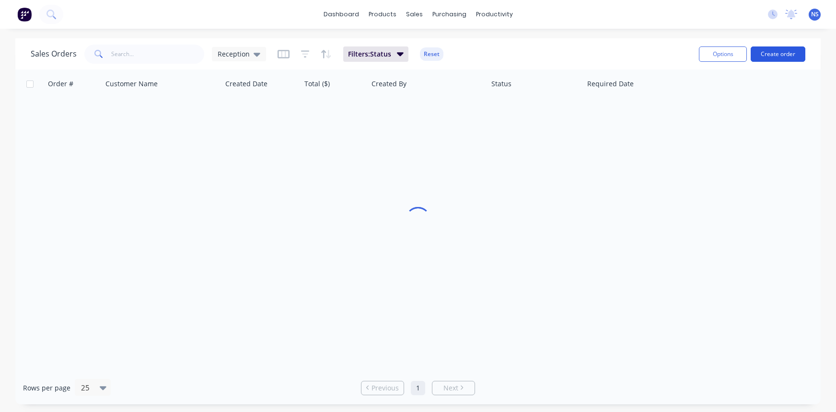
click at [782, 51] on button "Create order" at bounding box center [778, 54] width 55 height 15
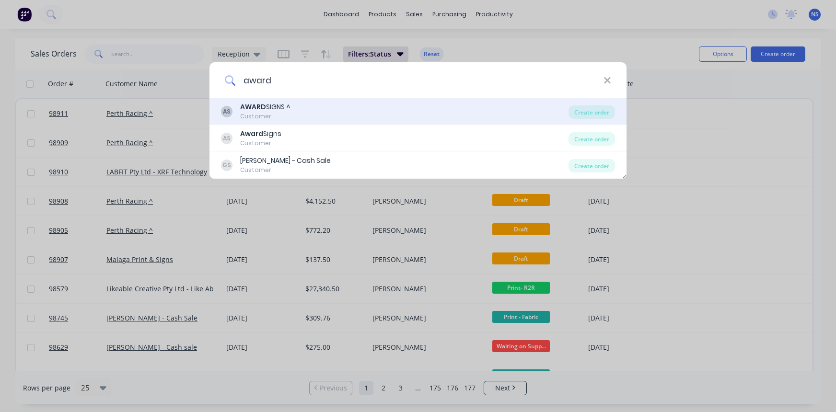
type input "award"
click at [298, 111] on div "AS AWARD SIGNS ^ Customer" at bounding box center [395, 111] width 348 height 19
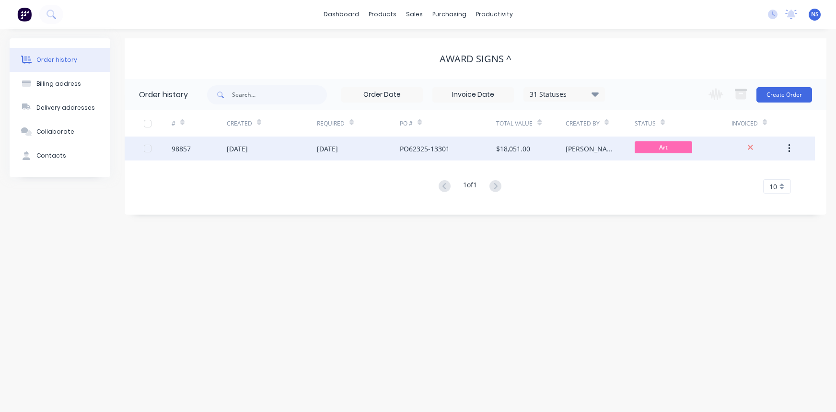
click at [380, 150] on div "[DATE]" at bounding box center [358, 149] width 83 height 24
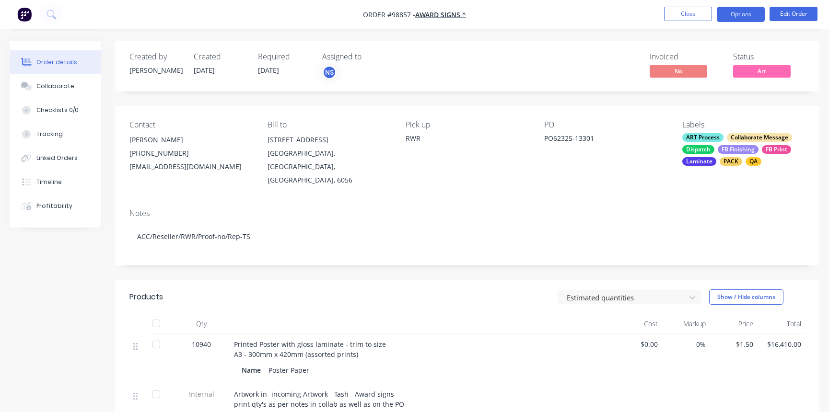
click at [730, 13] on button "Options" at bounding box center [741, 14] width 48 height 15
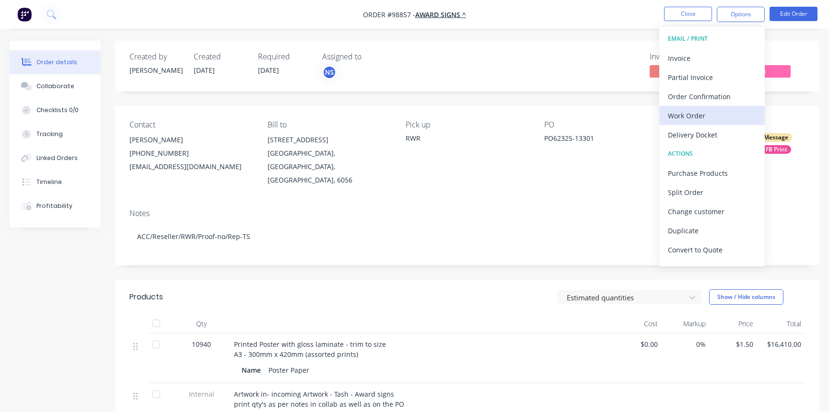
click at [707, 117] on div "Work Order" at bounding box center [712, 116] width 88 height 14
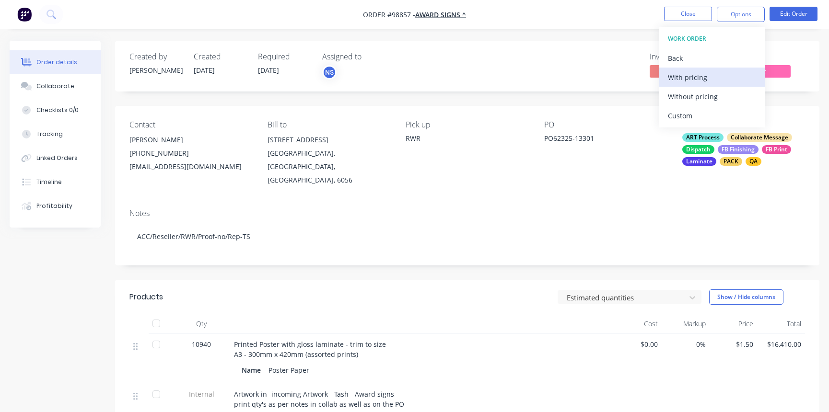
click at [682, 79] on div "With pricing" at bounding box center [712, 77] width 88 height 14
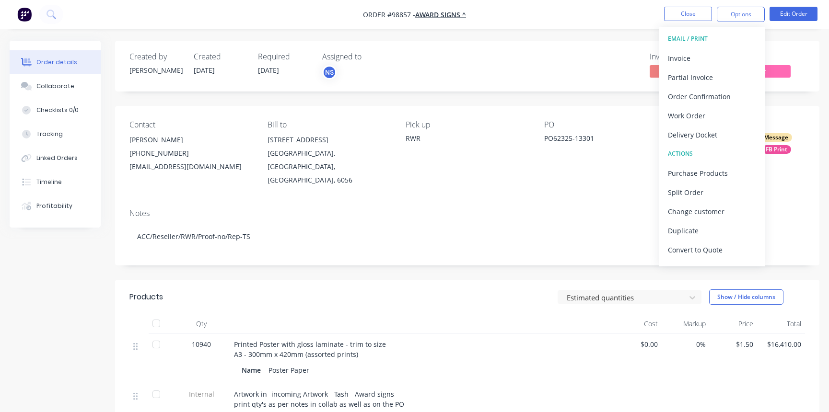
click at [601, 262] on div "Created by [PERSON_NAME] Created [DATE] Required [DATE] Assigned to NS Invoiced…" at bounding box center [467, 308] width 705 height 535
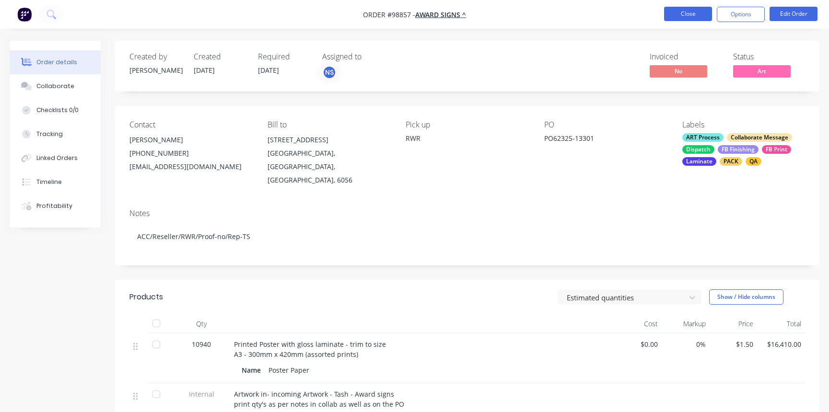
click at [686, 14] on button "Close" at bounding box center [688, 14] width 48 height 14
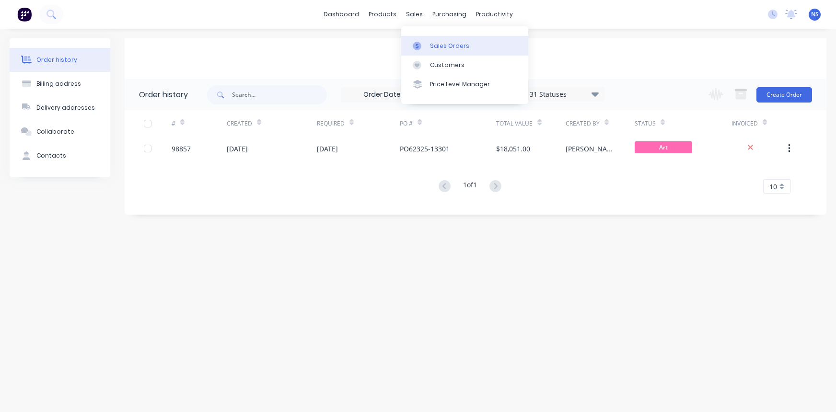
click at [435, 42] on div "Sales Orders" at bounding box center [449, 46] width 39 height 9
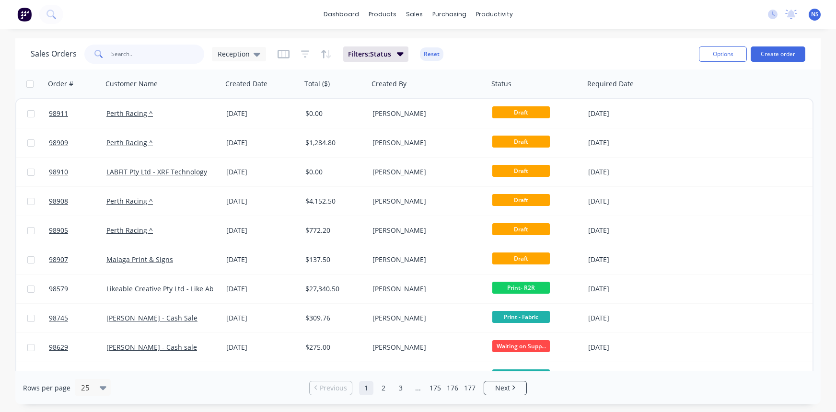
click at [151, 57] on input "text" at bounding box center [158, 54] width 94 height 19
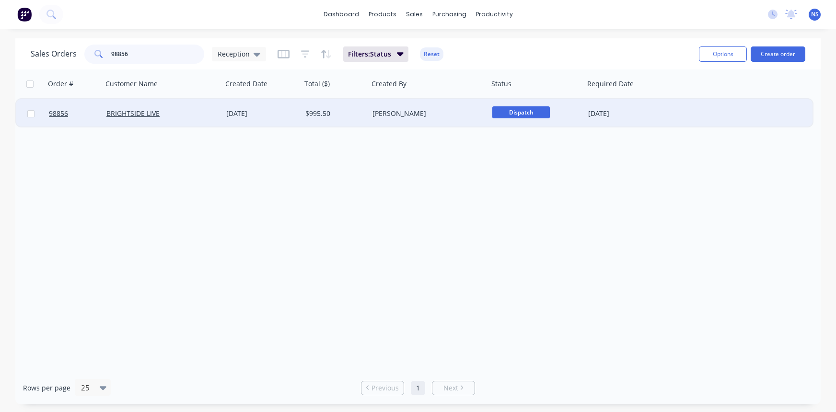
type input "98856"
click at [188, 113] on div "BRIGHTSIDE LIVE" at bounding box center [159, 114] width 106 height 10
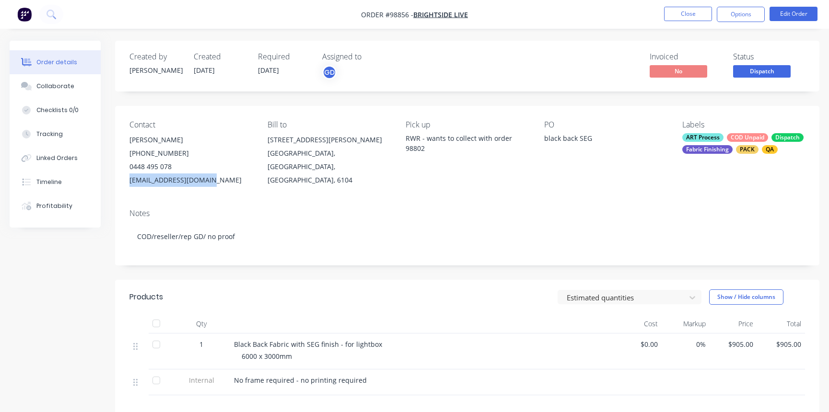
drag, startPoint x: 126, startPoint y: 180, endPoint x: 200, endPoint y: 182, distance: 74.4
click at [200, 182] on div "Contact [PERSON_NAME] [PHONE_NUMBER] [EMAIL_ADDRESS][DOMAIN_NAME] Bill to [STRE…" at bounding box center [467, 153] width 705 height 95
copy div "[EMAIL_ADDRESS][DOMAIN_NAME]"
click at [68, 89] on div "Collaborate" at bounding box center [55, 86] width 38 height 9
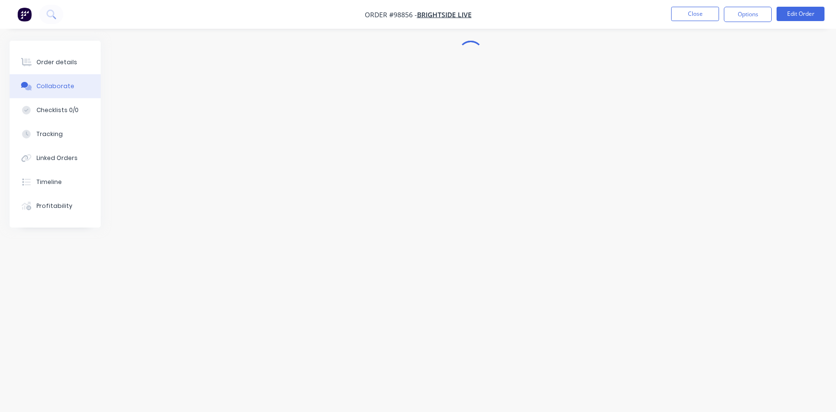
click at [68, 89] on div "Collaborate" at bounding box center [55, 86] width 38 height 9
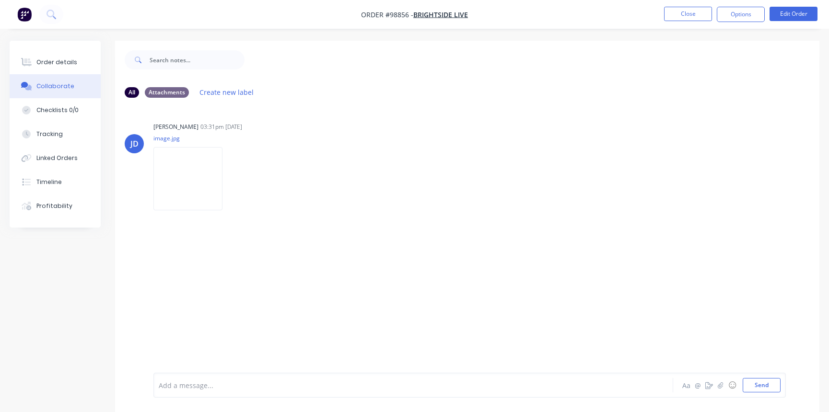
click at [252, 383] on div at bounding box center [392, 386] width 466 height 10
click at [683, 14] on button "Close" at bounding box center [688, 14] width 48 height 14
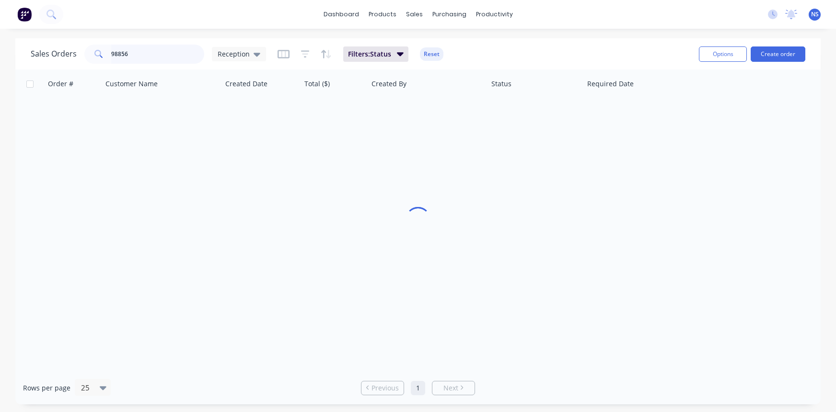
click at [153, 53] on input "98856" at bounding box center [158, 54] width 94 height 19
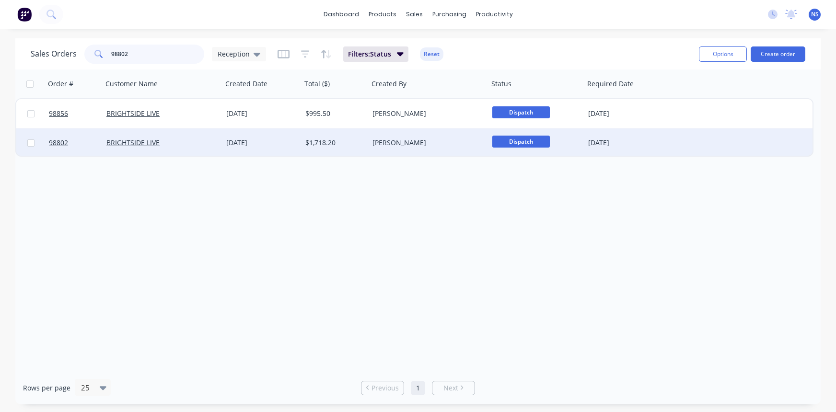
type input "98802"
click at [274, 143] on div "[DATE]" at bounding box center [261, 143] width 71 height 10
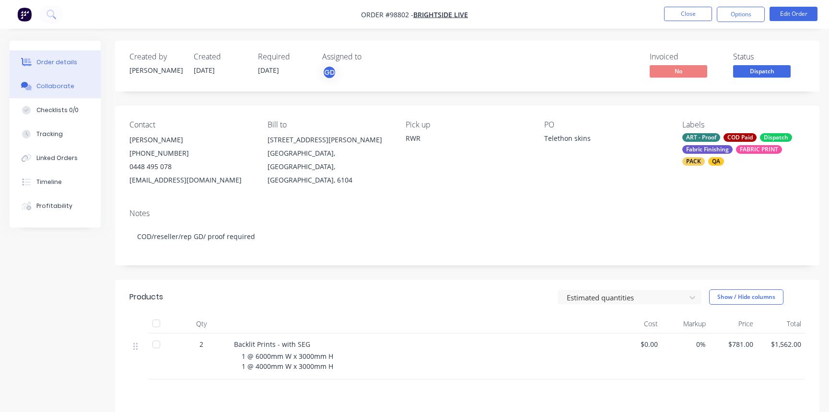
click at [48, 85] on div "Collaborate" at bounding box center [55, 86] width 38 height 9
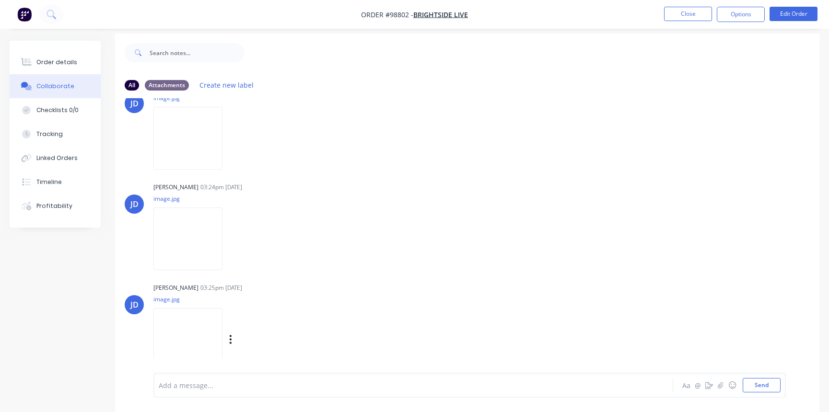
scroll to position [14, 0]
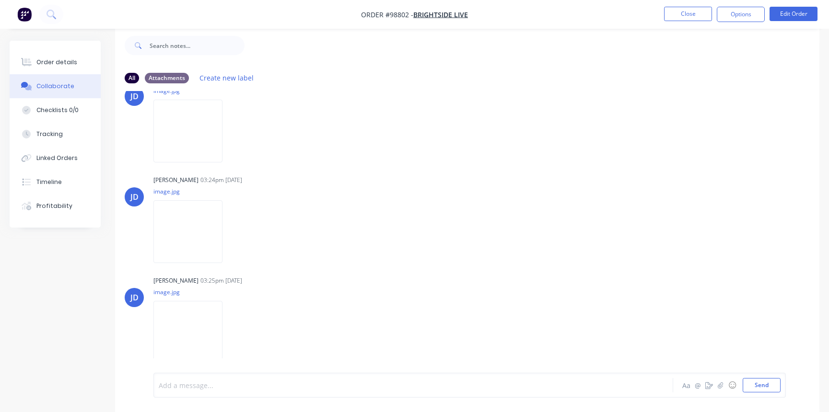
click at [213, 387] on div at bounding box center [392, 386] width 466 height 10
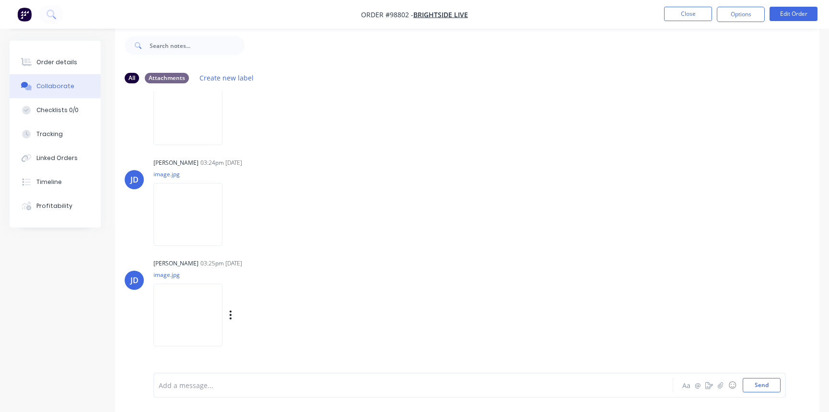
scroll to position [529, 0]
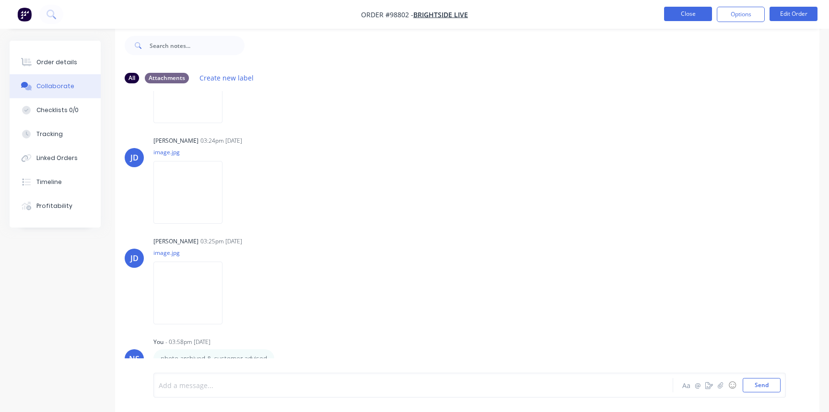
click at [687, 14] on button "Close" at bounding box center [688, 14] width 48 height 14
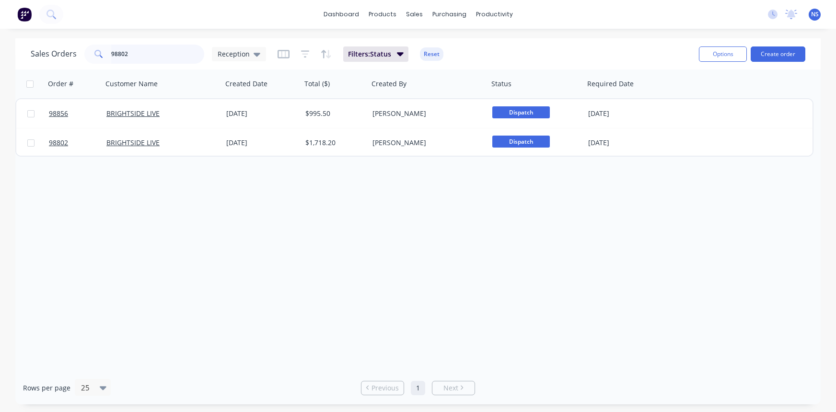
click at [161, 55] on input "98802" at bounding box center [158, 54] width 94 height 19
type input "98849"
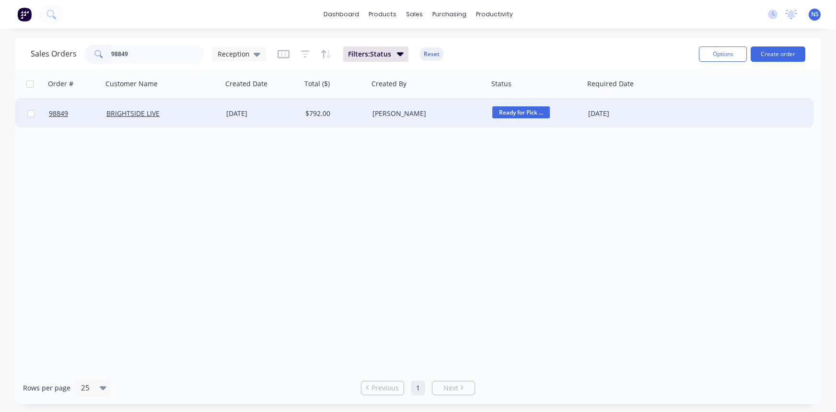
click at [441, 114] on div "[PERSON_NAME]" at bounding box center [426, 114] width 106 height 10
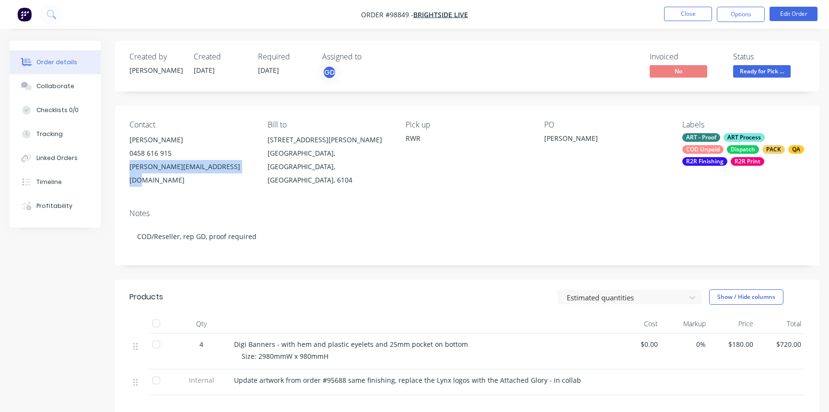
drag, startPoint x: 129, startPoint y: 167, endPoint x: 226, endPoint y: 172, distance: 96.5
click at [231, 171] on div "[PERSON_NAME][EMAIL_ADDRESS][DOMAIN_NAME]" at bounding box center [190, 173] width 123 height 27
copy div "[PERSON_NAME][EMAIL_ADDRESS][DOMAIN_NAME]"
click at [61, 90] on div "Collaborate" at bounding box center [55, 86] width 38 height 9
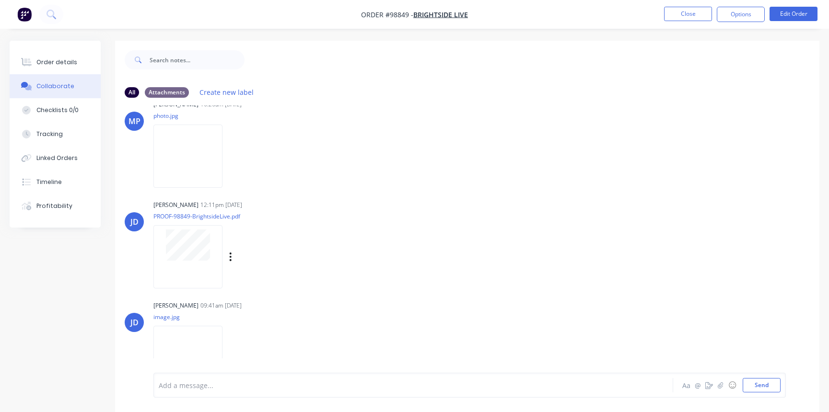
scroll to position [43, 0]
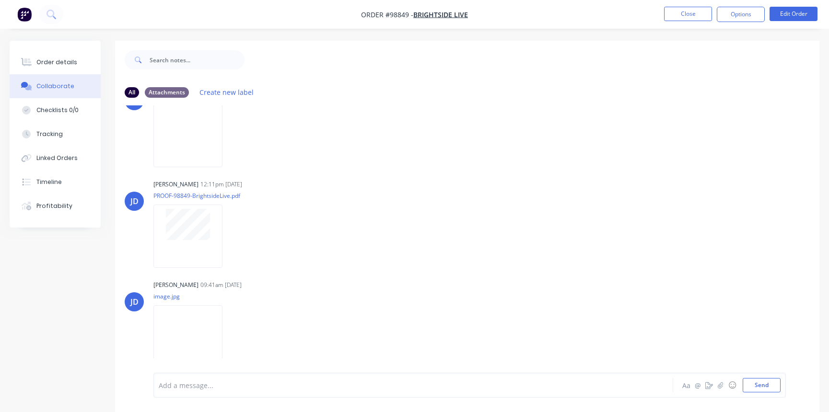
click at [279, 378] on div "Add a message..." at bounding box center [392, 385] width 467 height 14
click at [56, 62] on div "Order details" at bounding box center [56, 62] width 41 height 9
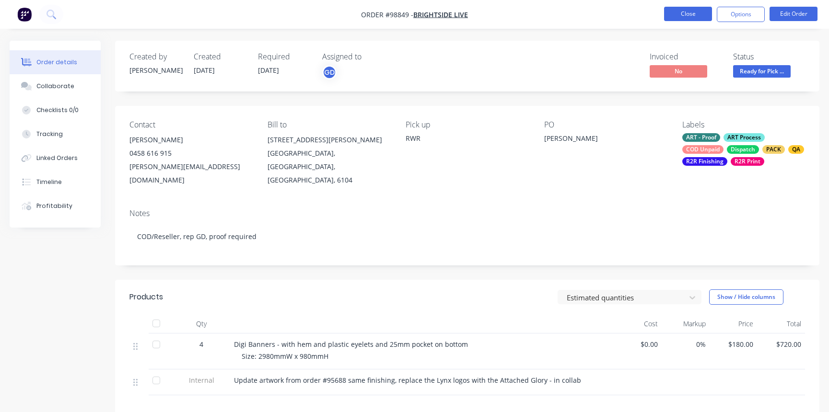
click at [683, 16] on button "Close" at bounding box center [688, 14] width 48 height 14
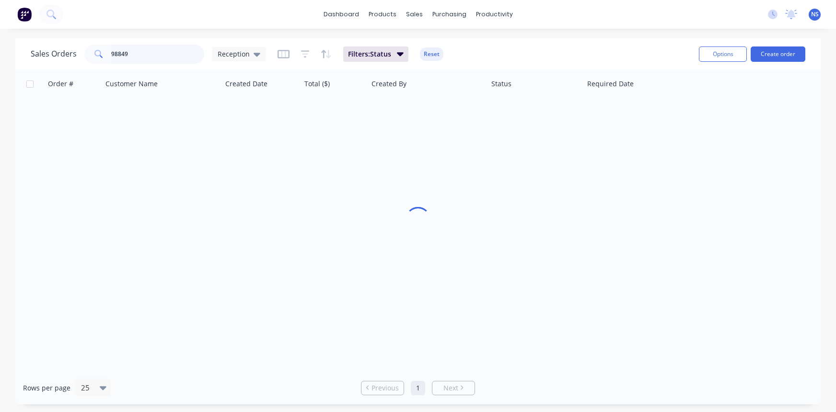
click at [147, 53] on input "98849" at bounding box center [158, 54] width 94 height 19
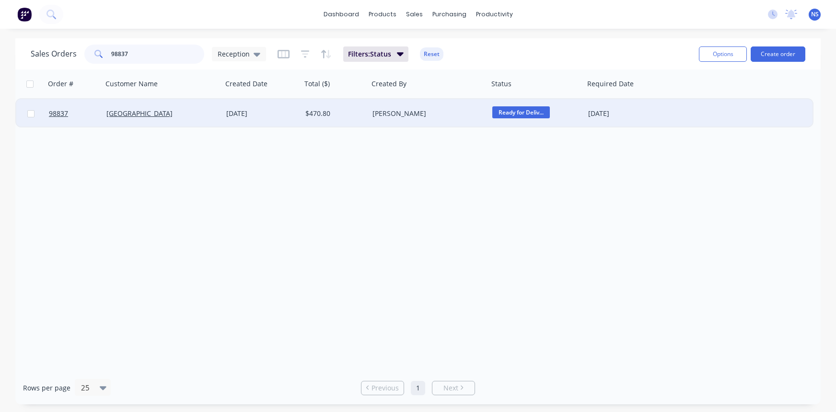
type input "98837"
click at [294, 117] on div "[DATE]" at bounding box center [261, 114] width 71 height 10
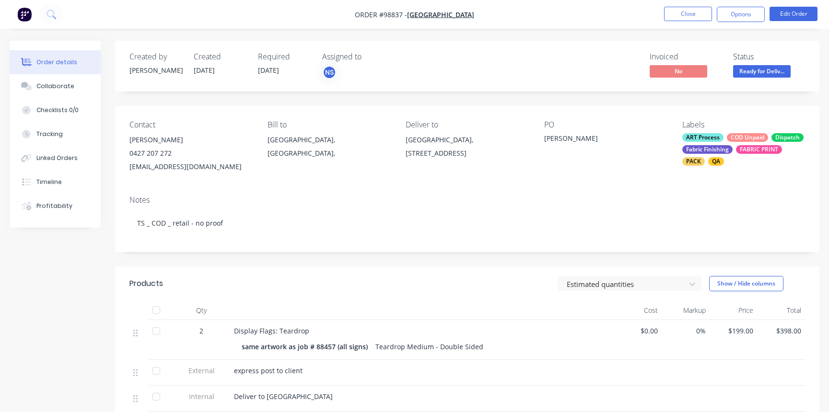
click at [733, 143] on div "ART Process COD Unpaid Dispatch Fabric Finishing FABRIC PRINT PACK QA" at bounding box center [743, 149] width 123 height 33
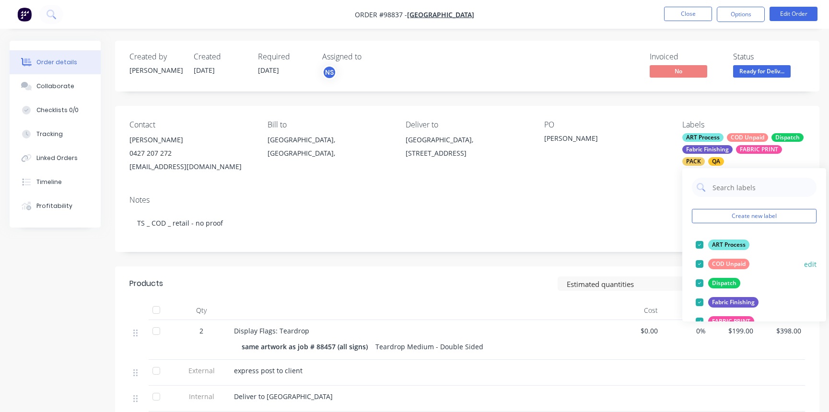
click at [701, 263] on div at bounding box center [699, 264] width 19 height 19
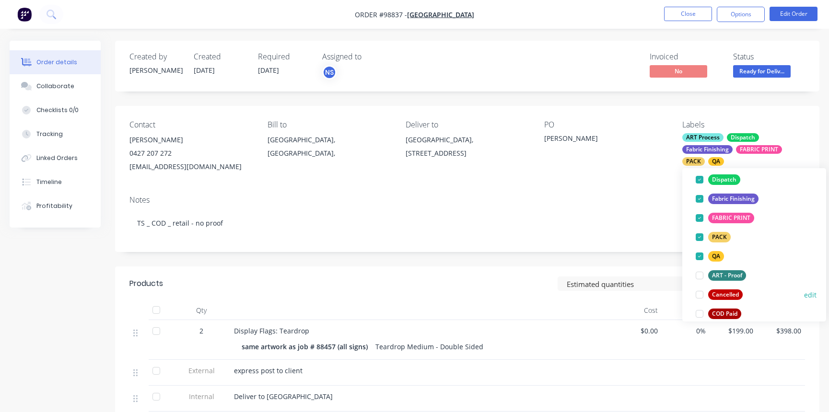
scroll to position [100, 0]
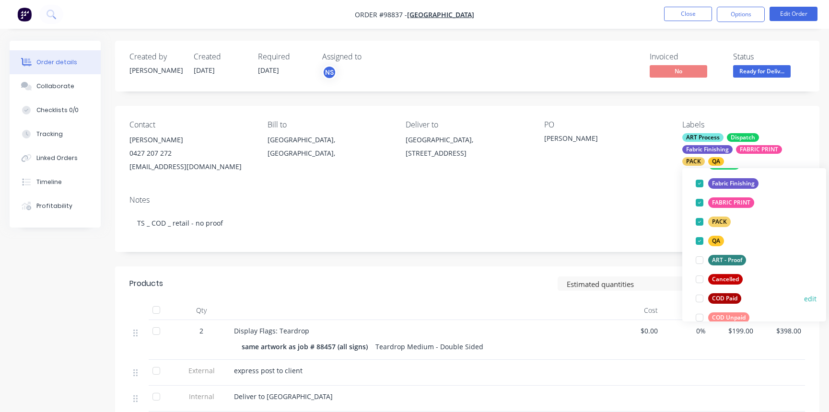
click at [697, 295] on div at bounding box center [699, 298] width 19 height 19
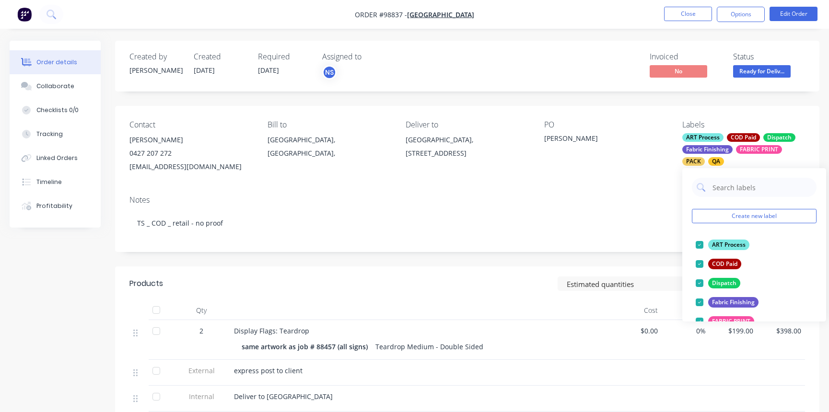
click at [596, 70] on div "Invoiced No Status Ready for Deliv..." at bounding box center [611, 66] width 387 height 28
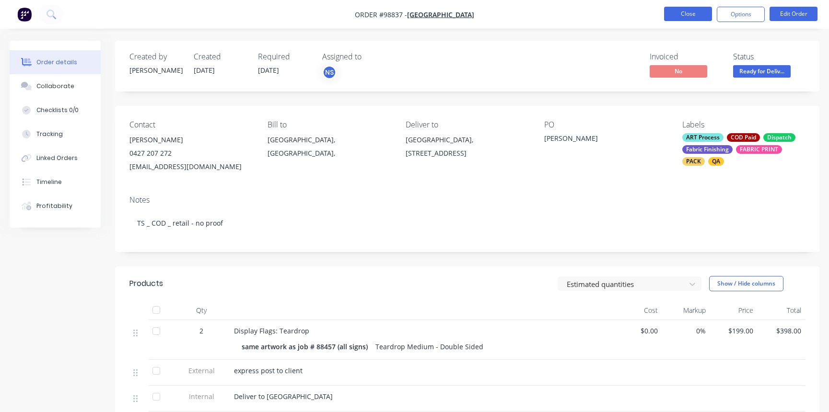
click at [686, 13] on button "Close" at bounding box center [688, 14] width 48 height 14
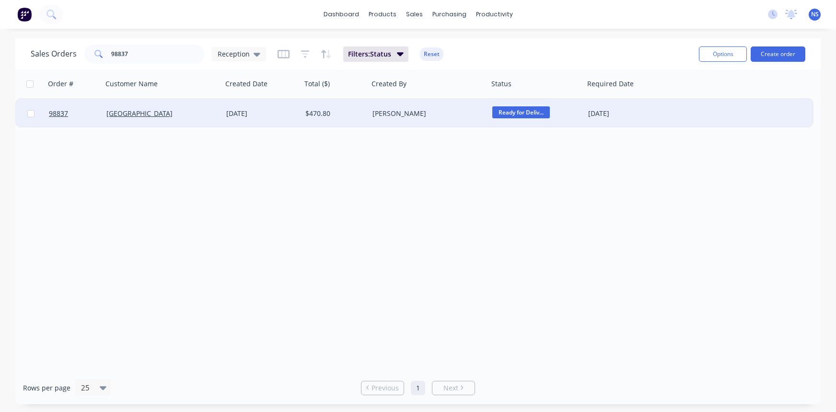
click at [202, 117] on div "[GEOGRAPHIC_DATA]" at bounding box center [159, 114] width 106 height 10
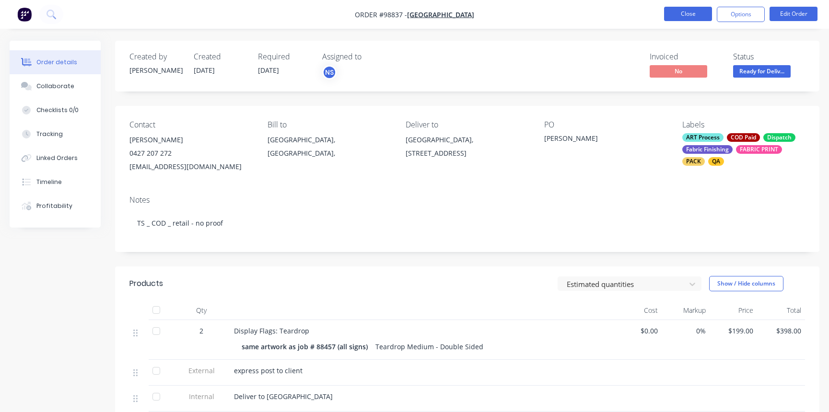
click at [681, 14] on button "Close" at bounding box center [688, 14] width 48 height 14
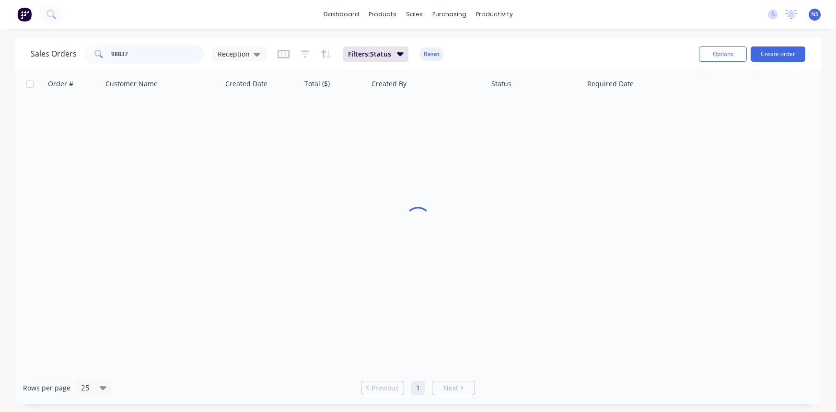
click at [154, 53] on input "98837" at bounding box center [158, 54] width 94 height 19
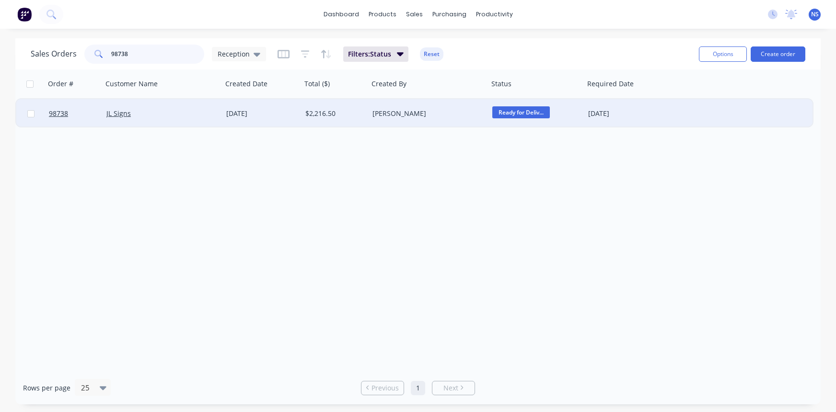
type input "98738"
click at [193, 113] on div "JL Signs" at bounding box center [159, 114] width 106 height 10
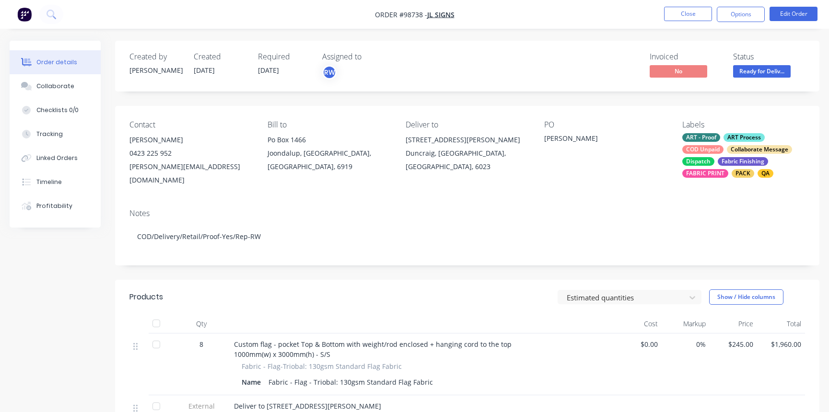
click at [726, 146] on div "ART - Proof ART Process COD Unpaid Collaborate Message Dispatch Fabric Finishin…" at bounding box center [743, 155] width 123 height 45
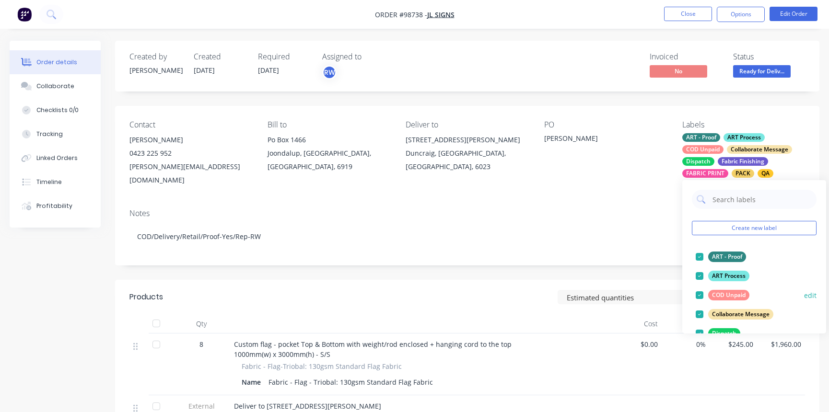
click at [700, 295] on div at bounding box center [699, 295] width 19 height 19
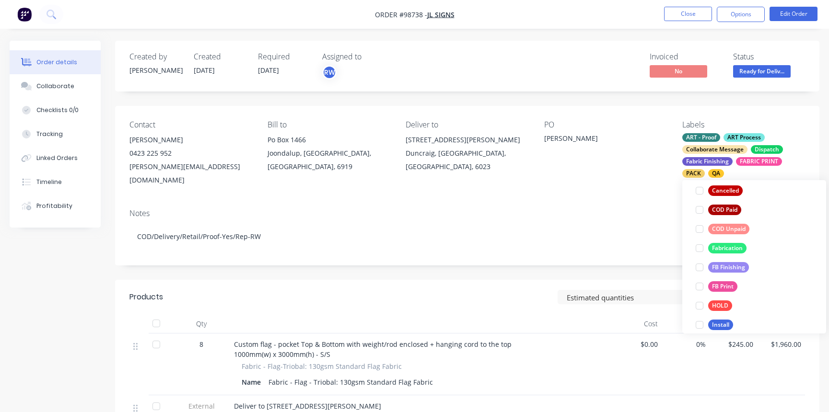
scroll to position [228, 0]
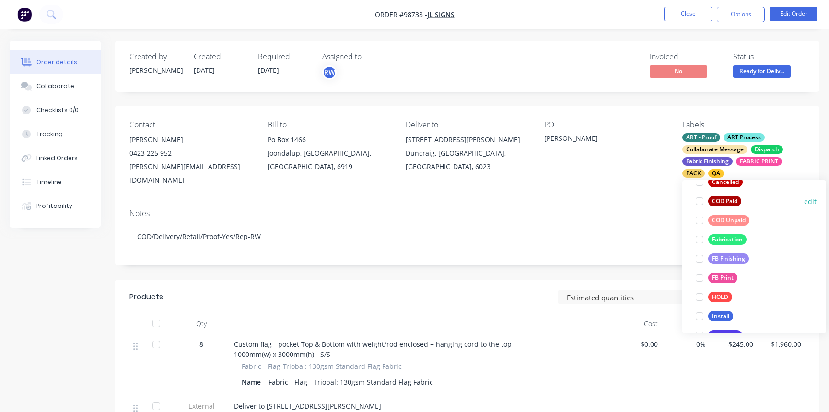
click at [701, 202] on div at bounding box center [699, 201] width 19 height 19
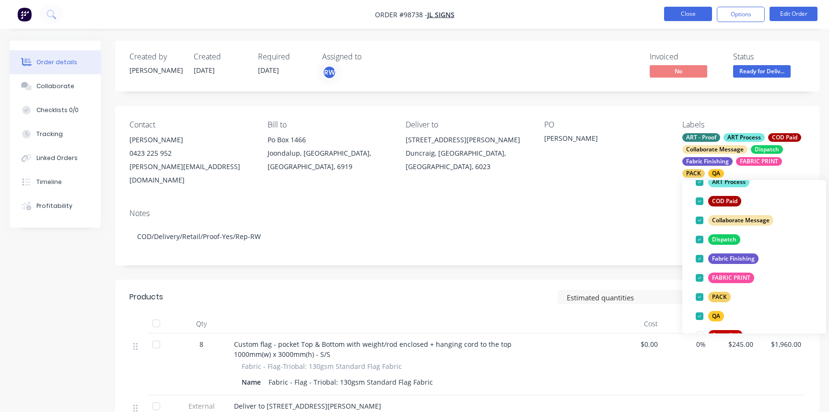
click at [683, 14] on button "Close" at bounding box center [688, 14] width 48 height 14
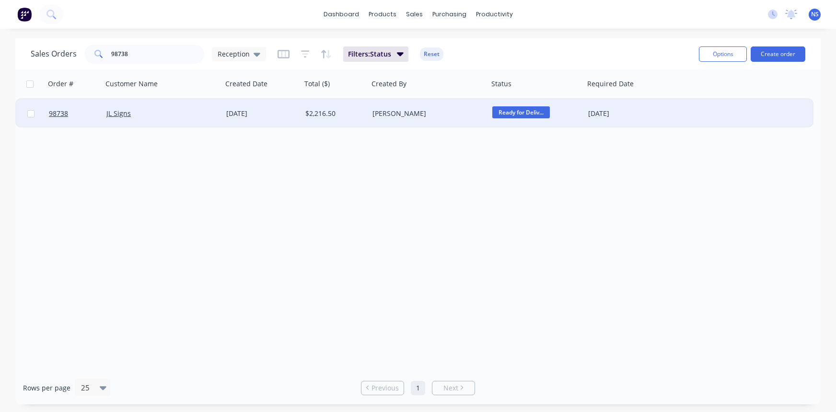
click at [168, 113] on div "JL Signs" at bounding box center [159, 114] width 106 height 10
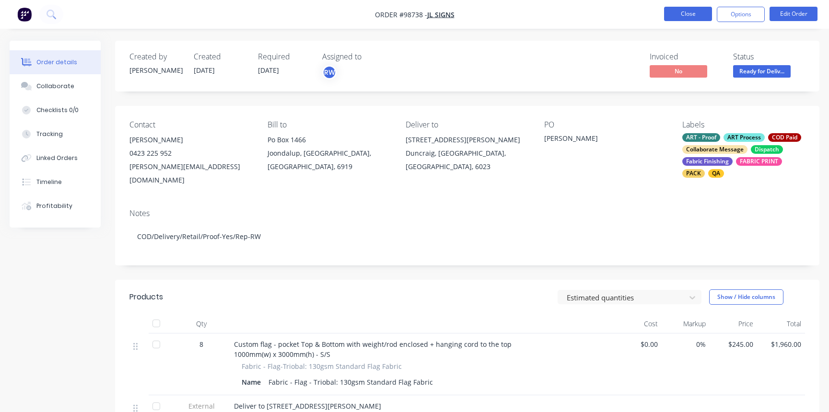
click at [680, 14] on button "Close" at bounding box center [688, 14] width 48 height 14
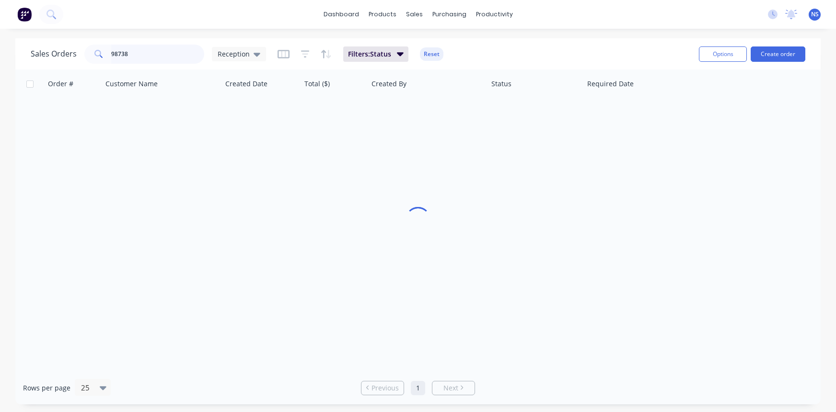
click at [163, 53] on input "98738" at bounding box center [158, 54] width 94 height 19
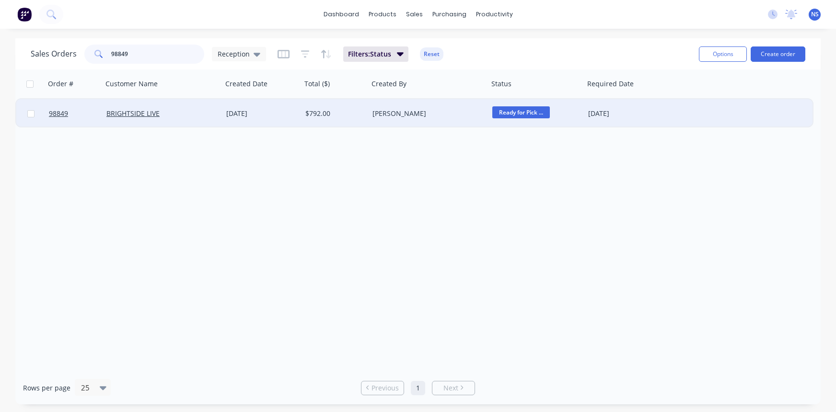
type input "98849"
click at [207, 108] on div "BRIGHTSIDE LIVE" at bounding box center [163, 113] width 120 height 29
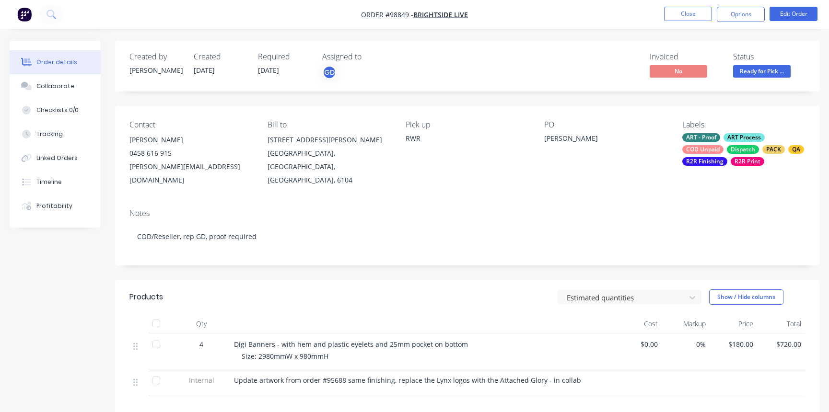
click at [724, 144] on div "ART - Proof ART Process COD Unpaid Dispatch PACK QA R2R Finishing R2R Print" at bounding box center [743, 149] width 123 height 33
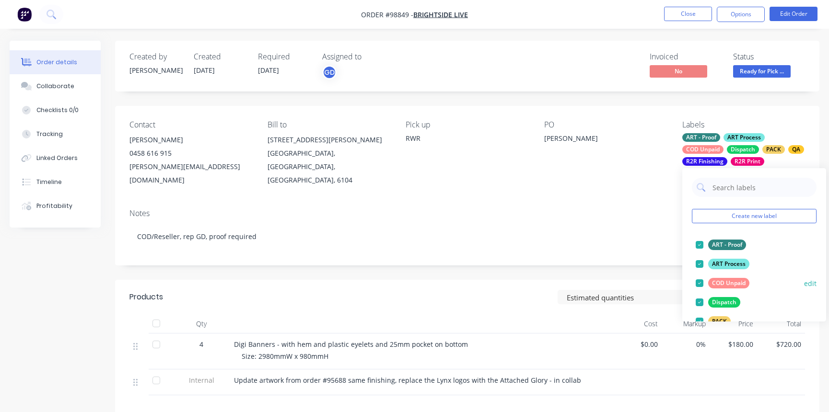
click at [701, 282] on div at bounding box center [699, 283] width 19 height 19
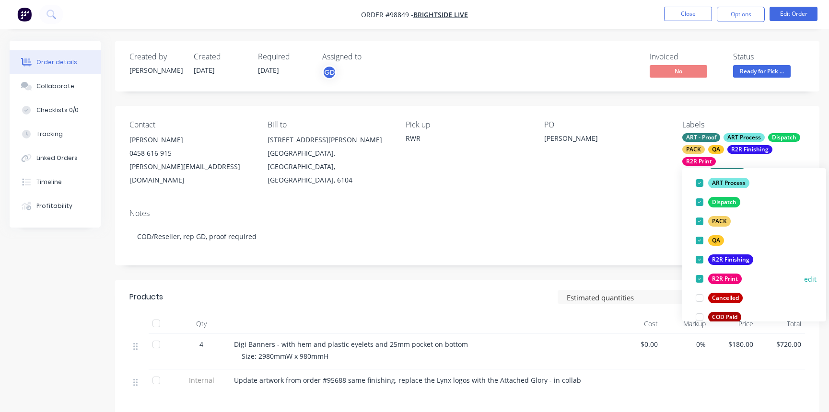
scroll to position [84, 0]
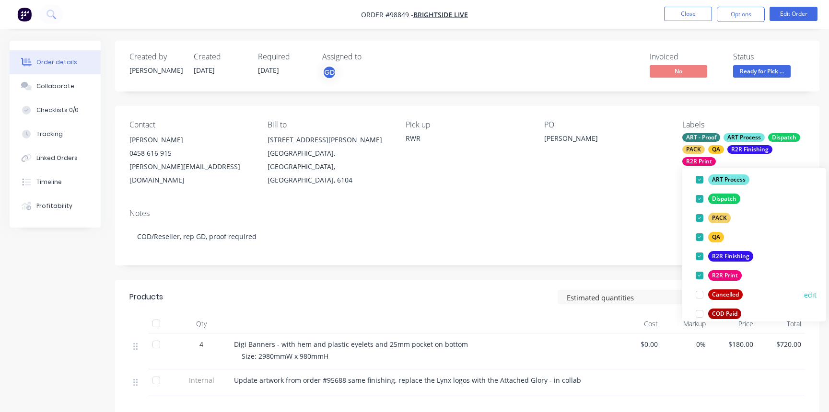
click at [699, 314] on div at bounding box center [699, 314] width 19 height 19
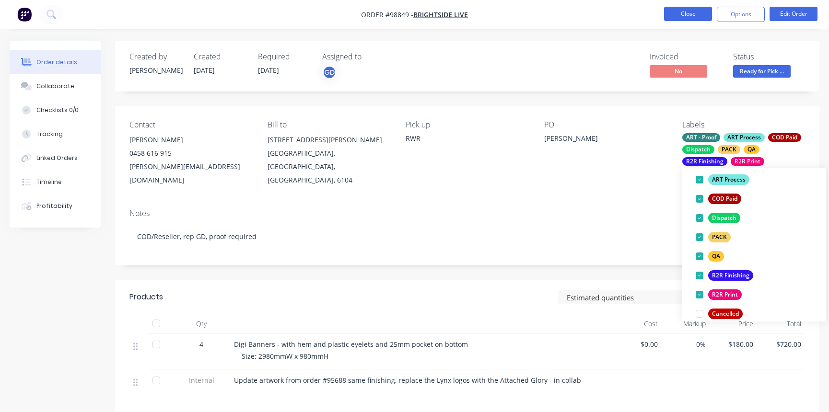
click at [692, 16] on button "Close" at bounding box center [688, 14] width 48 height 14
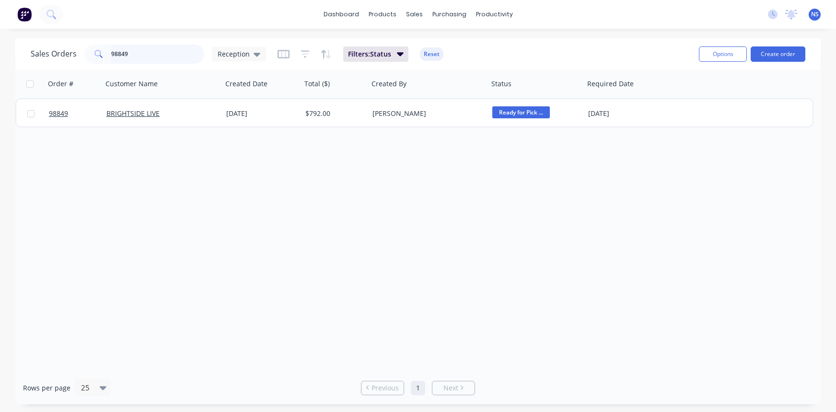
click at [156, 53] on input "98849" at bounding box center [158, 54] width 94 height 19
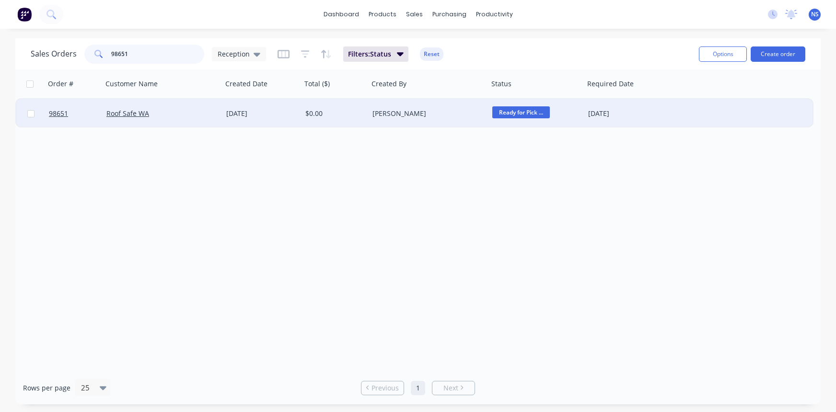
type input "98651"
click at [190, 115] on div "Roof Safe WA" at bounding box center [159, 114] width 106 height 10
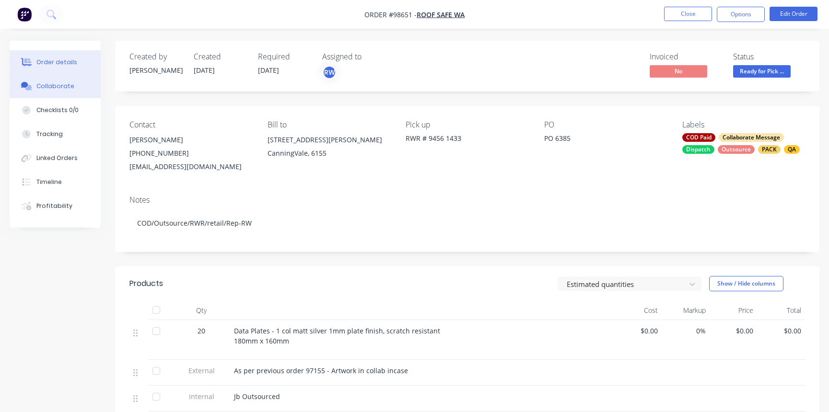
click at [62, 87] on div "Collaborate" at bounding box center [55, 86] width 38 height 9
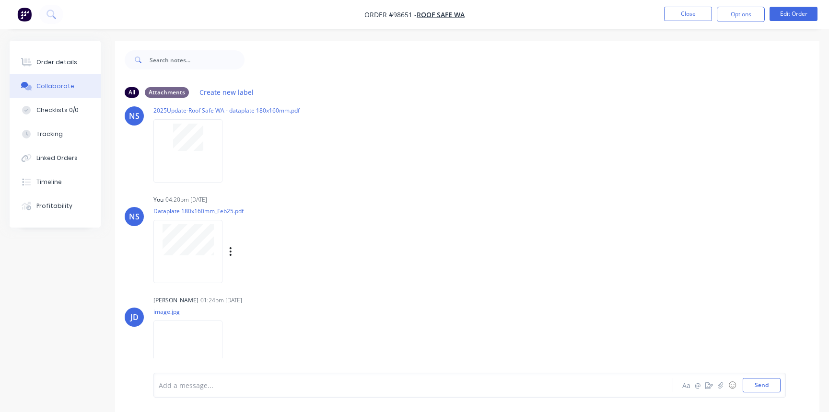
scroll to position [43, 0]
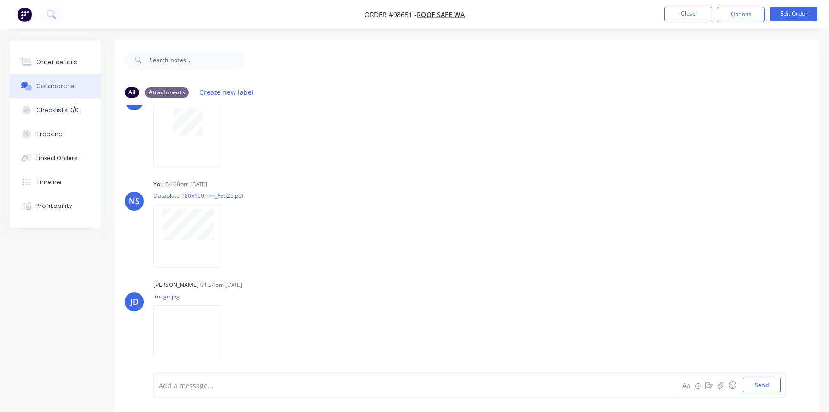
click at [198, 386] on div at bounding box center [392, 386] width 466 height 10
click at [51, 62] on div "Order details" at bounding box center [56, 62] width 41 height 9
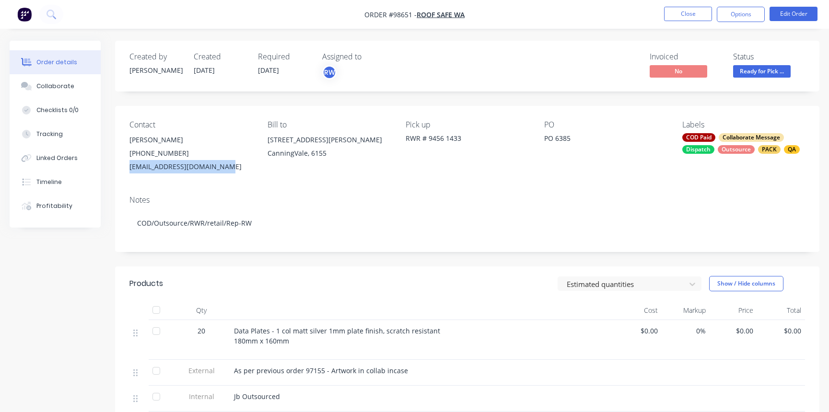
drag, startPoint x: 126, startPoint y: 164, endPoint x: 224, endPoint y: 166, distance: 97.9
click at [224, 166] on div "Contact [PERSON_NAME] [PHONE_NUMBER] [EMAIL_ADDRESS][DOMAIN_NAME] Bill to [STRE…" at bounding box center [467, 147] width 705 height 82
copy div "[EMAIL_ADDRESS][DOMAIN_NAME]"
click at [681, 14] on button "Close" at bounding box center [688, 14] width 48 height 14
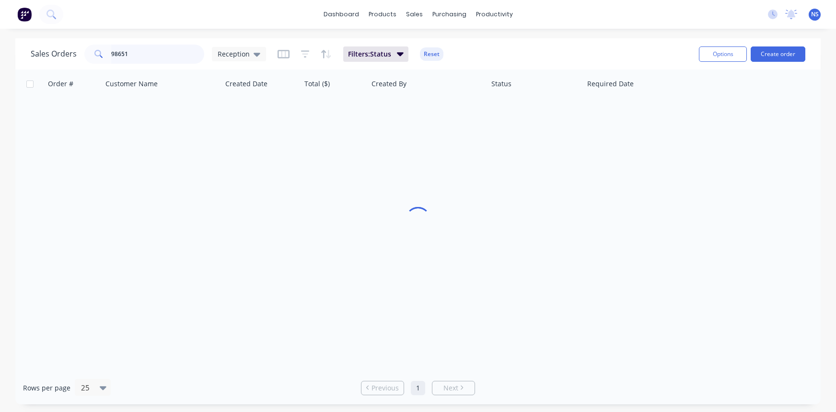
click at [157, 52] on input "98651" at bounding box center [158, 54] width 94 height 19
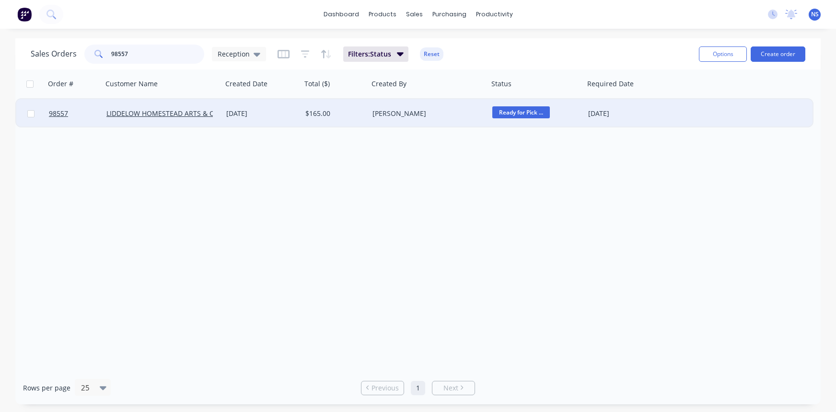
type input "98557"
click at [356, 114] on div "$165.00" at bounding box center [333, 114] width 57 height 10
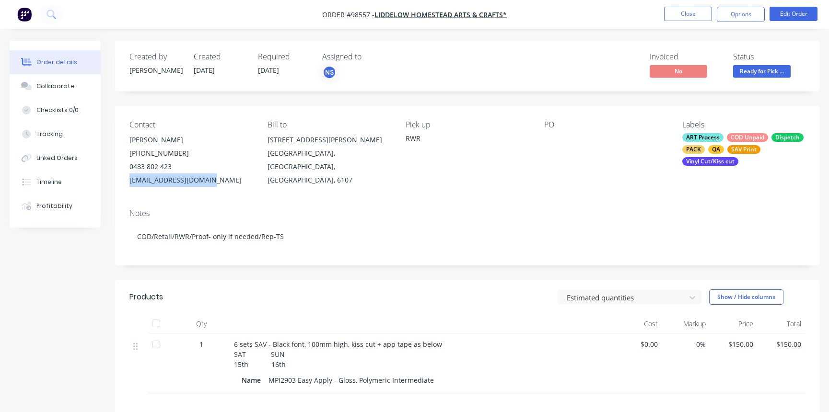
drag, startPoint x: 128, startPoint y: 181, endPoint x: 204, endPoint y: 181, distance: 76.3
click at [204, 181] on div "Contact [PERSON_NAME] [PHONE_NUMBER] [EMAIL_ADDRESS][DOMAIN_NAME] Bill to [STRE…" at bounding box center [467, 153] width 705 height 95
copy div "[EMAIL_ADDRESS][DOMAIN_NAME]"
click at [58, 86] on div "Collaborate" at bounding box center [55, 86] width 38 height 9
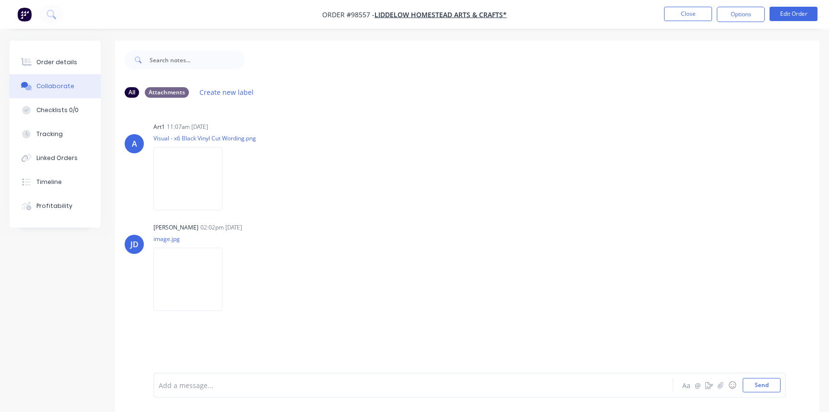
click at [186, 383] on div at bounding box center [392, 386] width 466 height 10
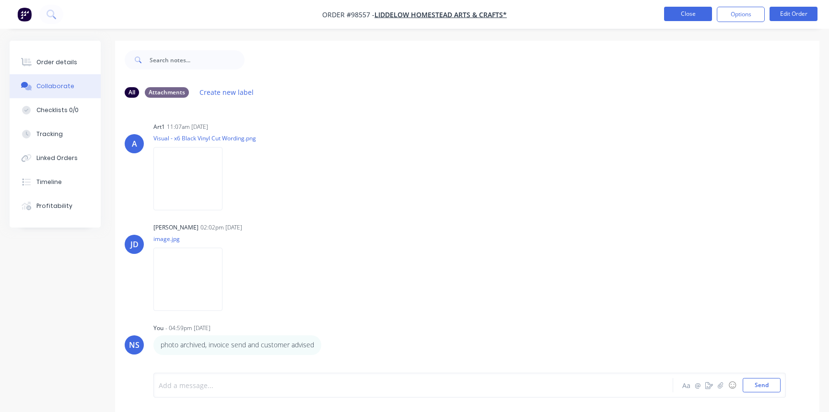
click at [679, 11] on button "Close" at bounding box center [688, 14] width 48 height 14
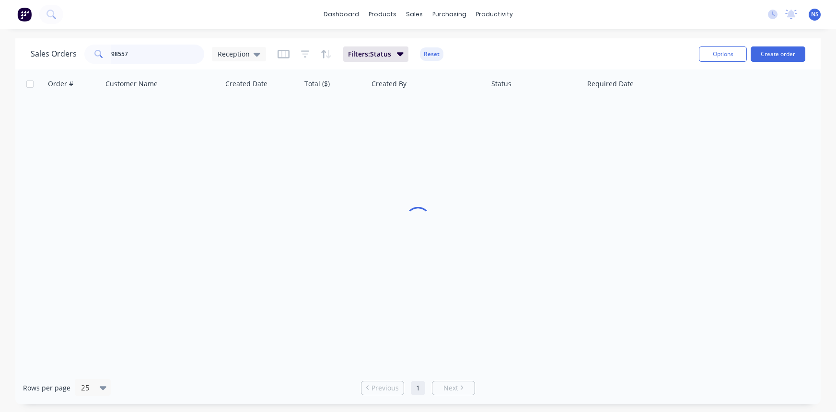
click at [163, 48] on input "98557" at bounding box center [158, 54] width 94 height 19
click at [160, 54] on input "98557" at bounding box center [158, 54] width 94 height 19
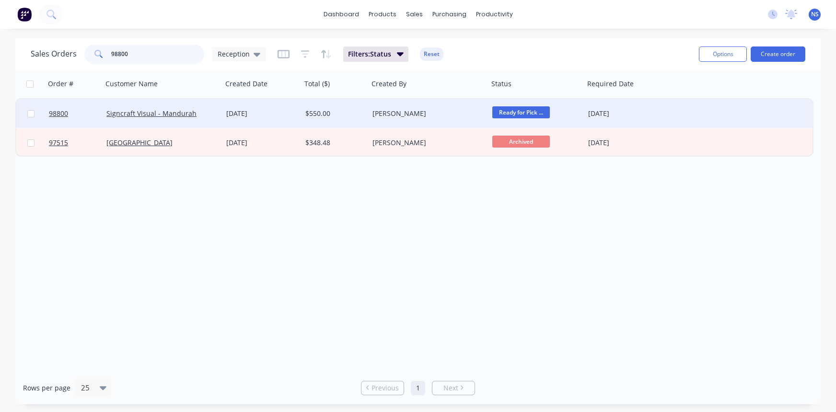
type input "98800"
click at [294, 111] on div "[DATE]" at bounding box center [261, 114] width 71 height 10
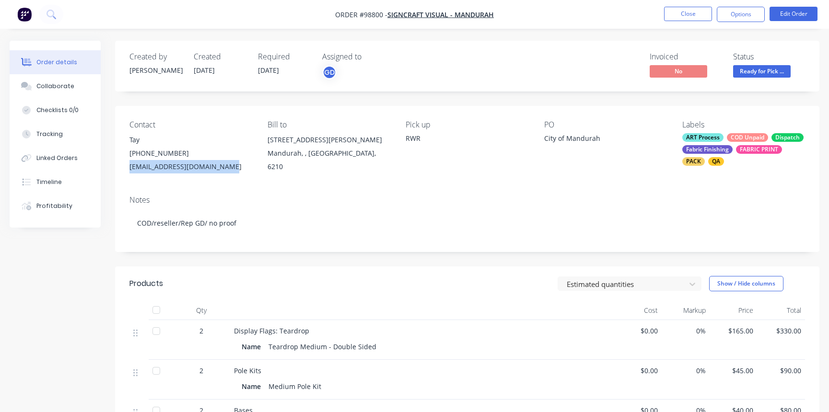
drag, startPoint x: 129, startPoint y: 167, endPoint x: 211, endPoint y: 168, distance: 82.0
click at [231, 169] on div "Contact Tay [PHONE_NUMBER] [EMAIL_ADDRESS][DOMAIN_NAME] Bill to [STREET_ADDRESS…" at bounding box center [467, 147] width 705 height 82
copy div "[EMAIL_ADDRESS][DOMAIN_NAME]"
click at [53, 87] on div "Collaborate" at bounding box center [55, 86] width 38 height 9
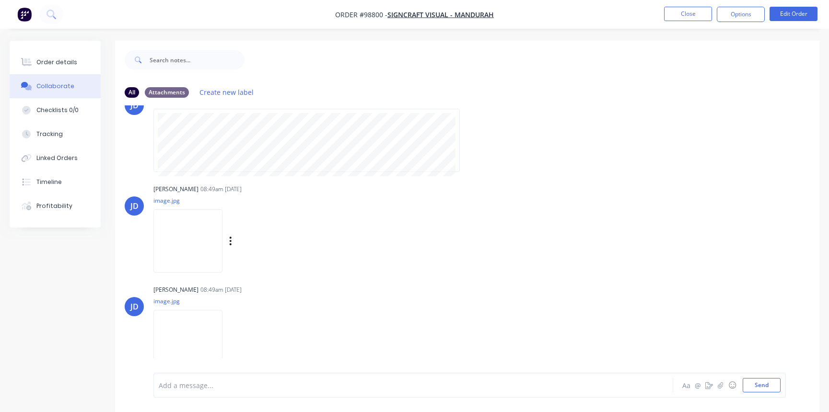
scroll to position [43, 0]
click at [225, 384] on div at bounding box center [392, 386] width 466 height 10
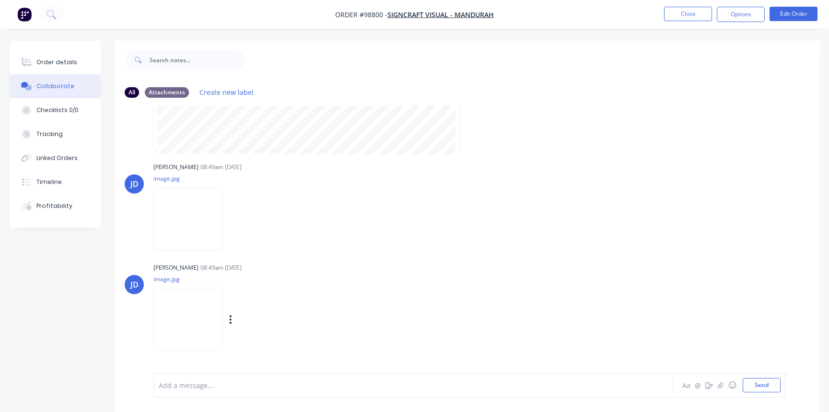
scroll to position [82, 0]
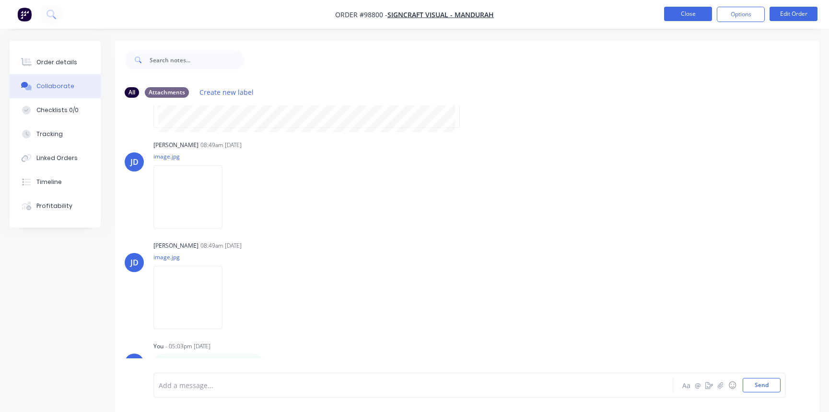
click at [686, 12] on button "Close" at bounding box center [688, 14] width 48 height 14
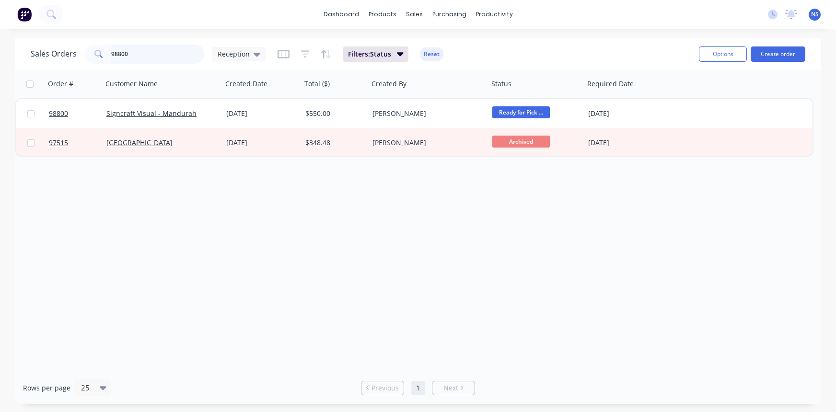
click at [155, 54] on input "98800" at bounding box center [158, 54] width 94 height 19
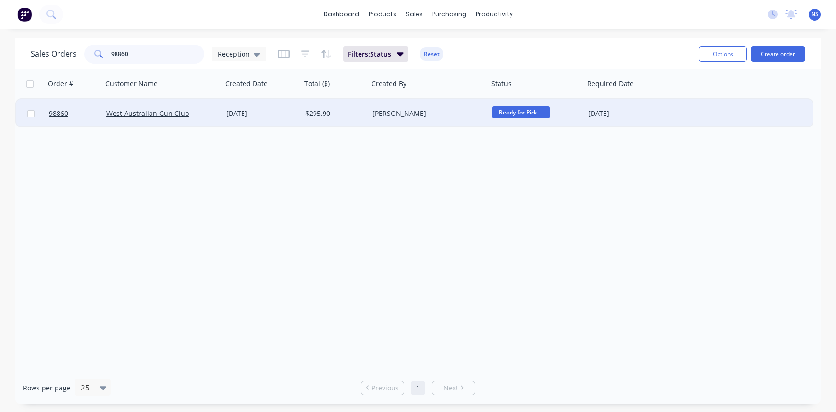
type input "98860"
click at [643, 113] on div "[DATE]" at bounding box center [626, 114] width 76 height 10
